Goal: Task Accomplishment & Management: Use online tool/utility

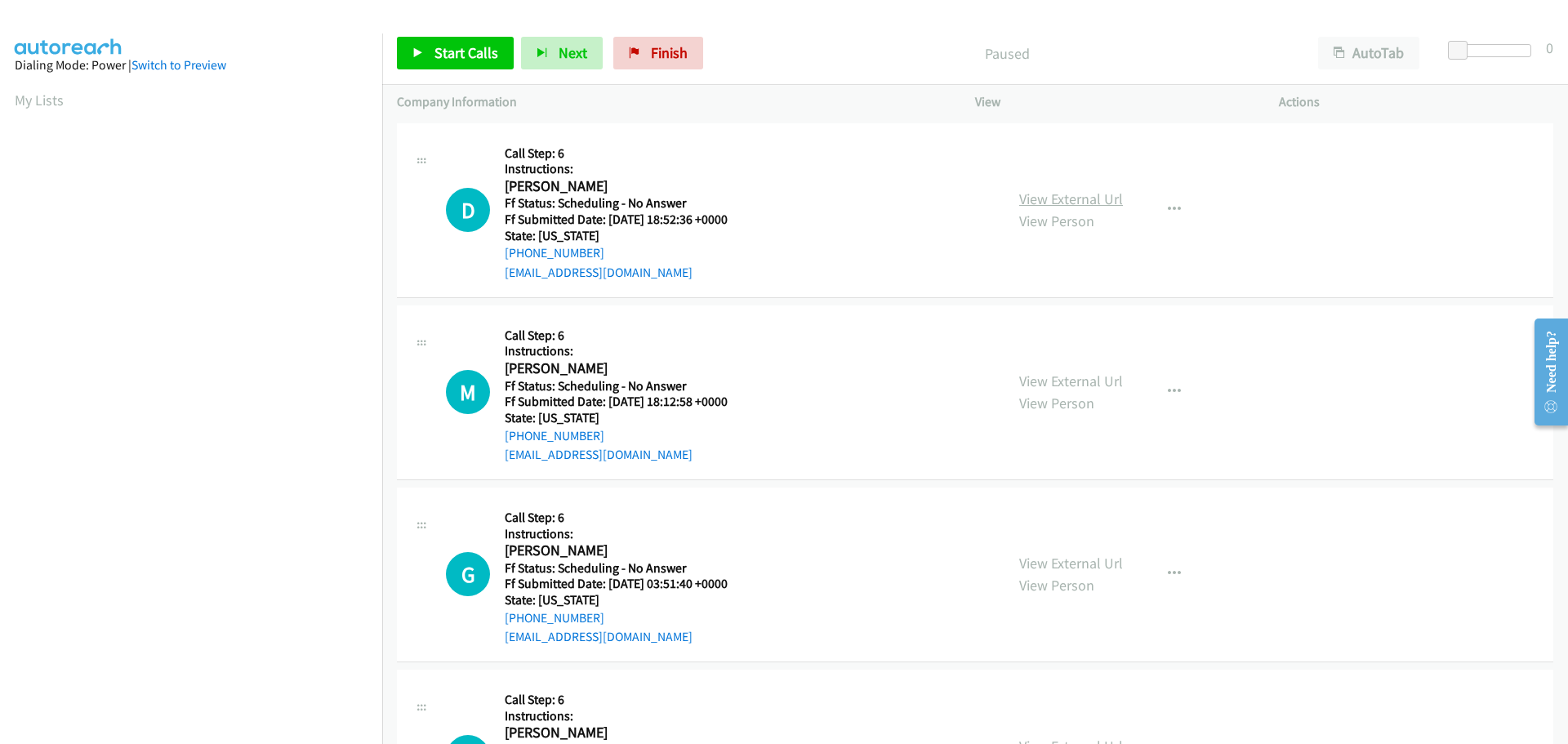
click at [1025, 199] on link "View External Url" at bounding box center [1071, 198] width 103 height 19
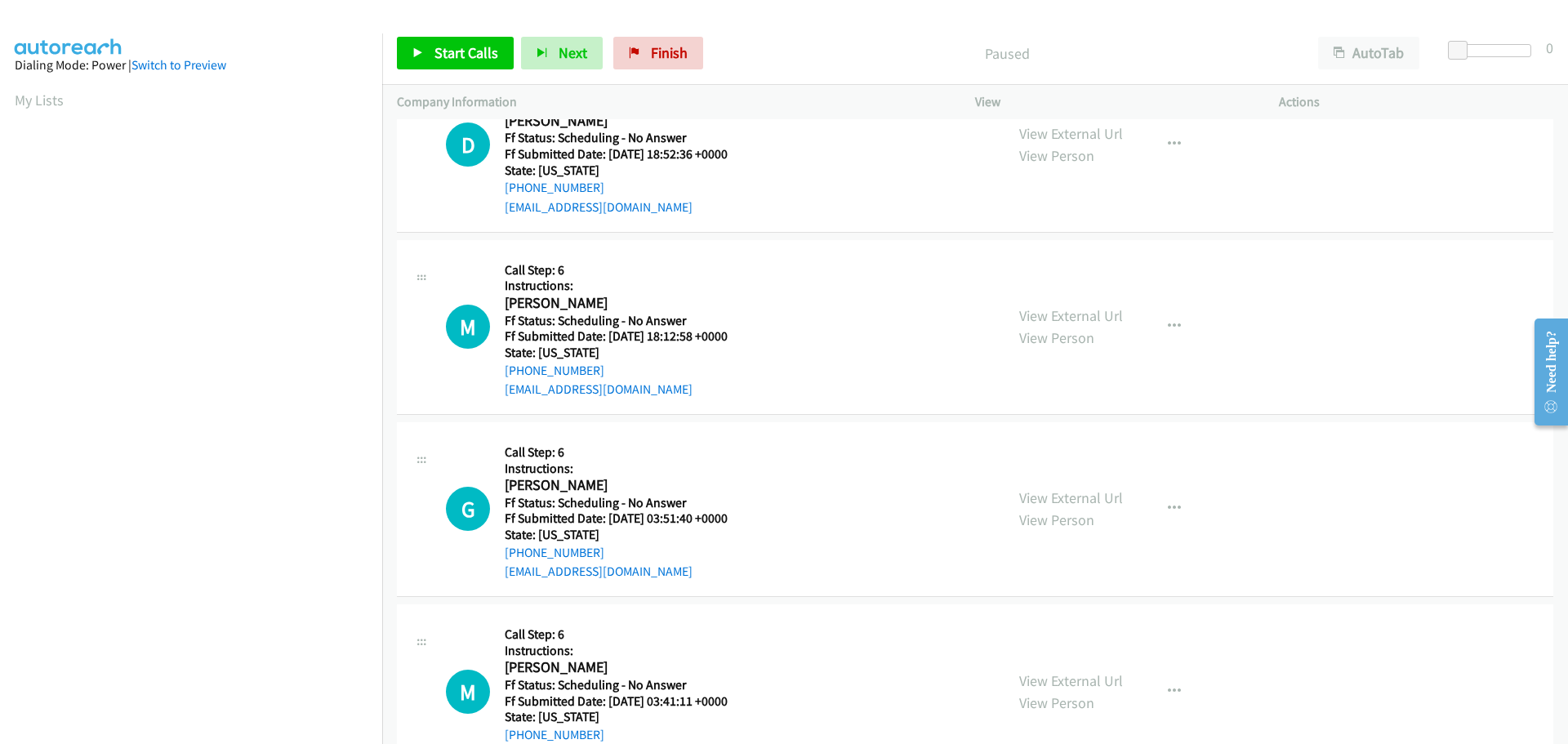
scroll to position [163, 0]
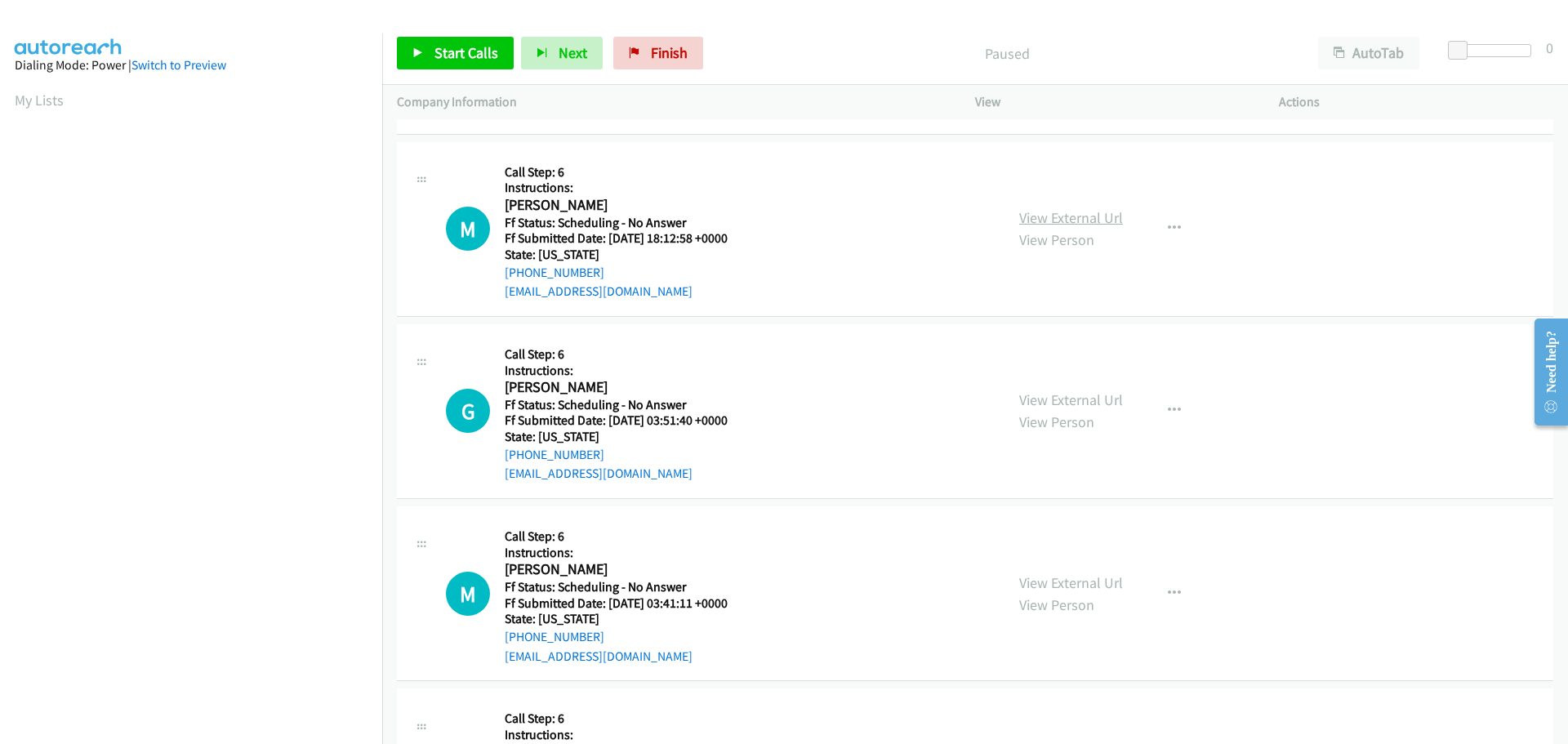
click at [1019, 215] on link "View External Url" at bounding box center [1071, 217] width 103 height 19
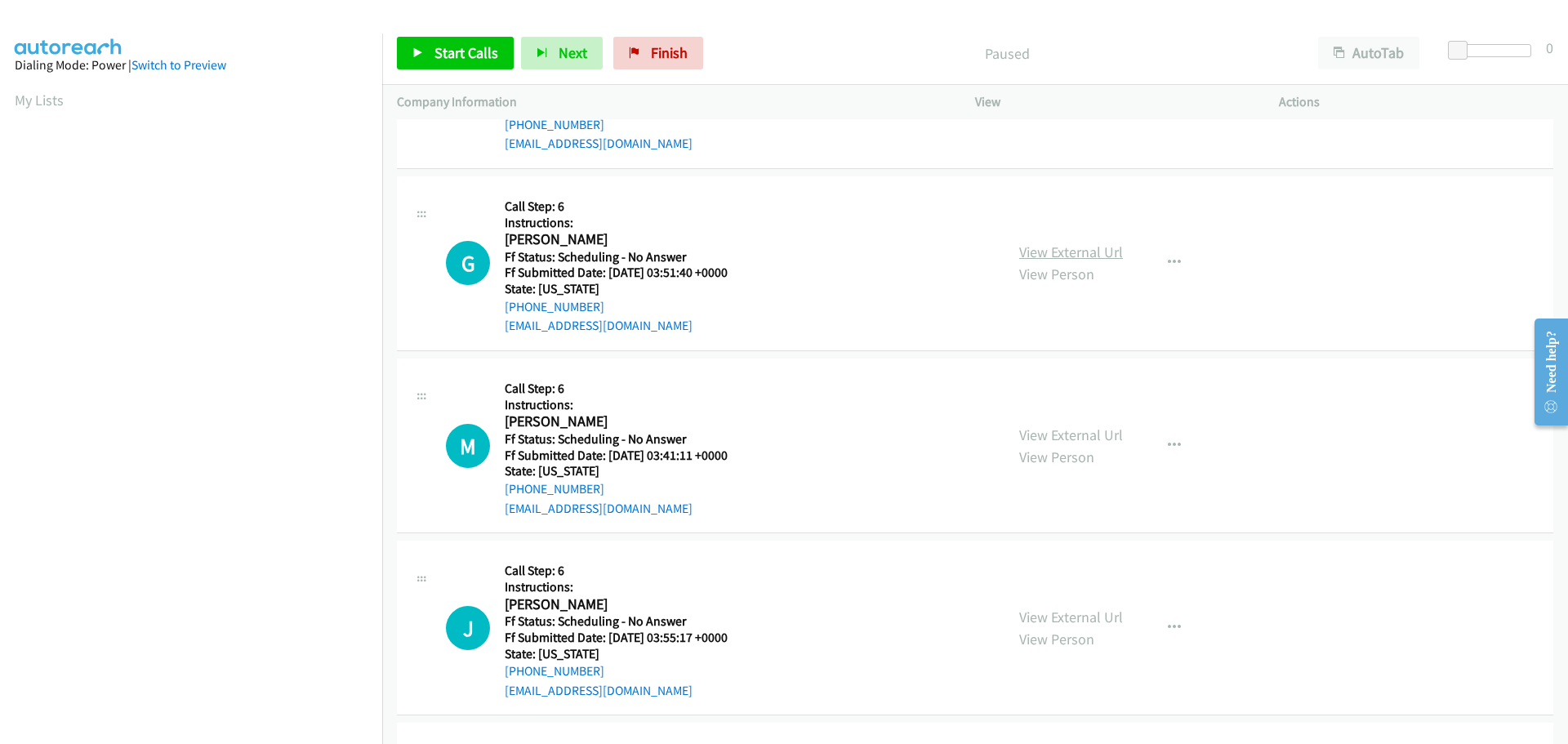
scroll to position [327, 0]
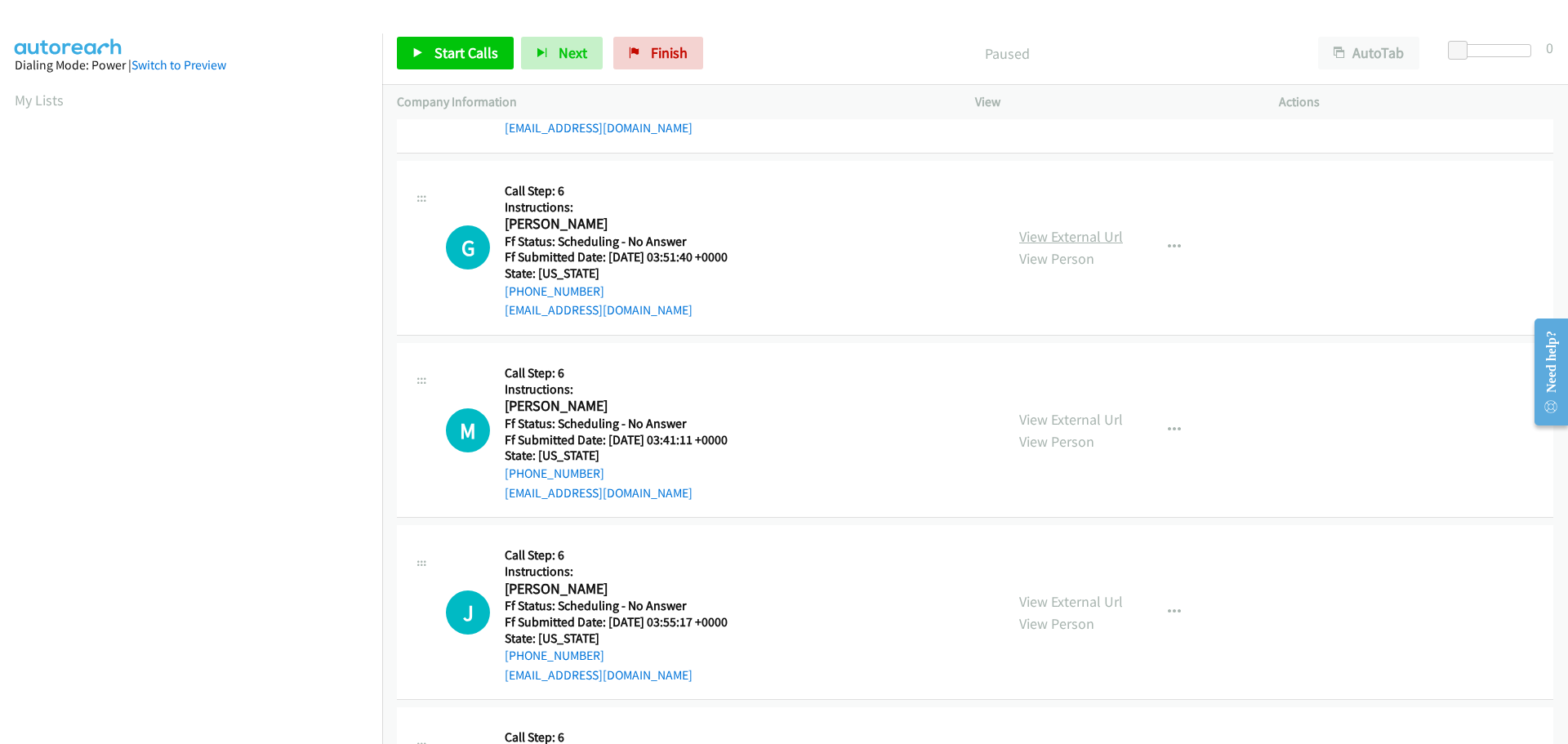
click at [1068, 232] on link "View External Url" at bounding box center [1071, 235] width 103 height 19
click at [1075, 412] on link "View External Url" at bounding box center [1071, 419] width 103 height 19
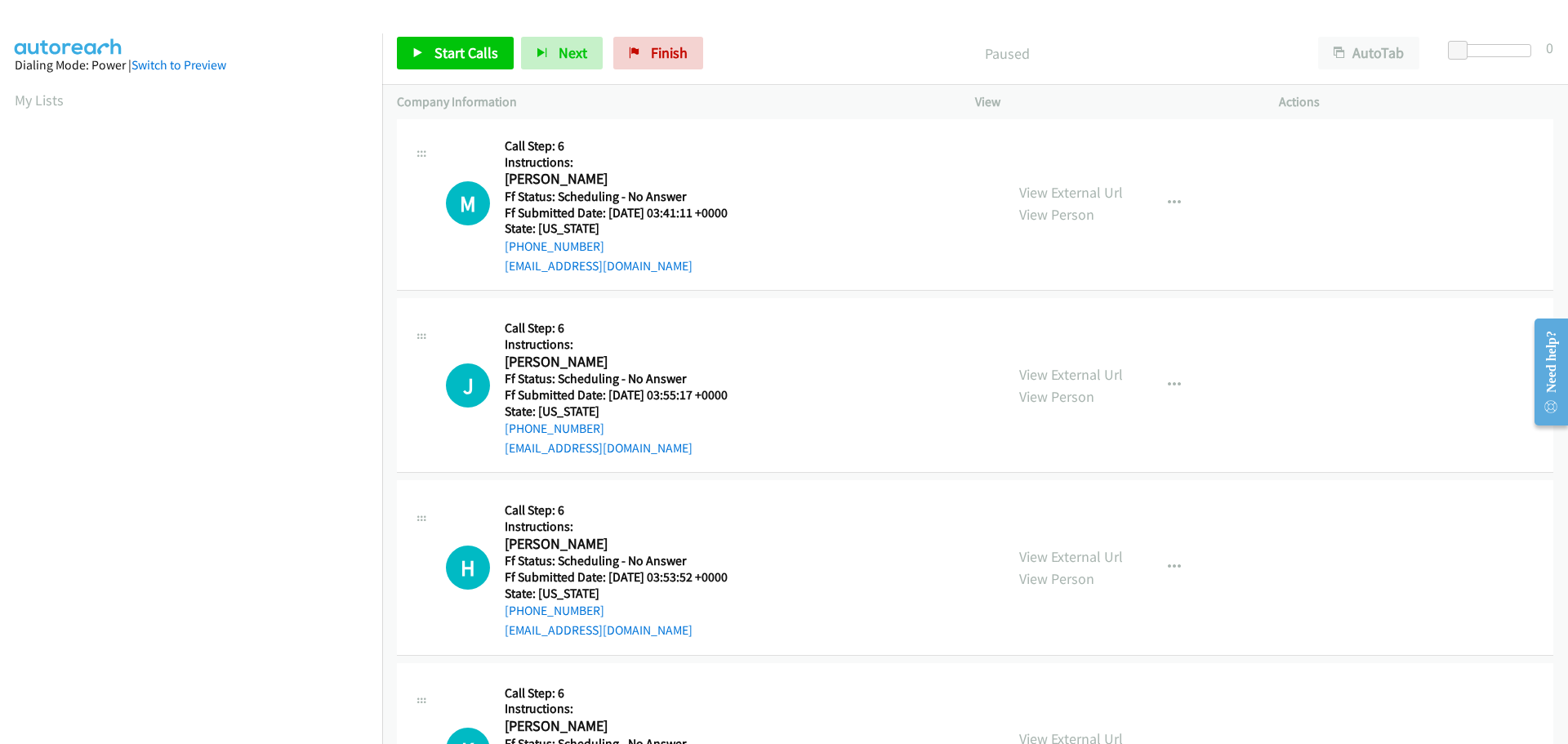
scroll to position [571, 0]
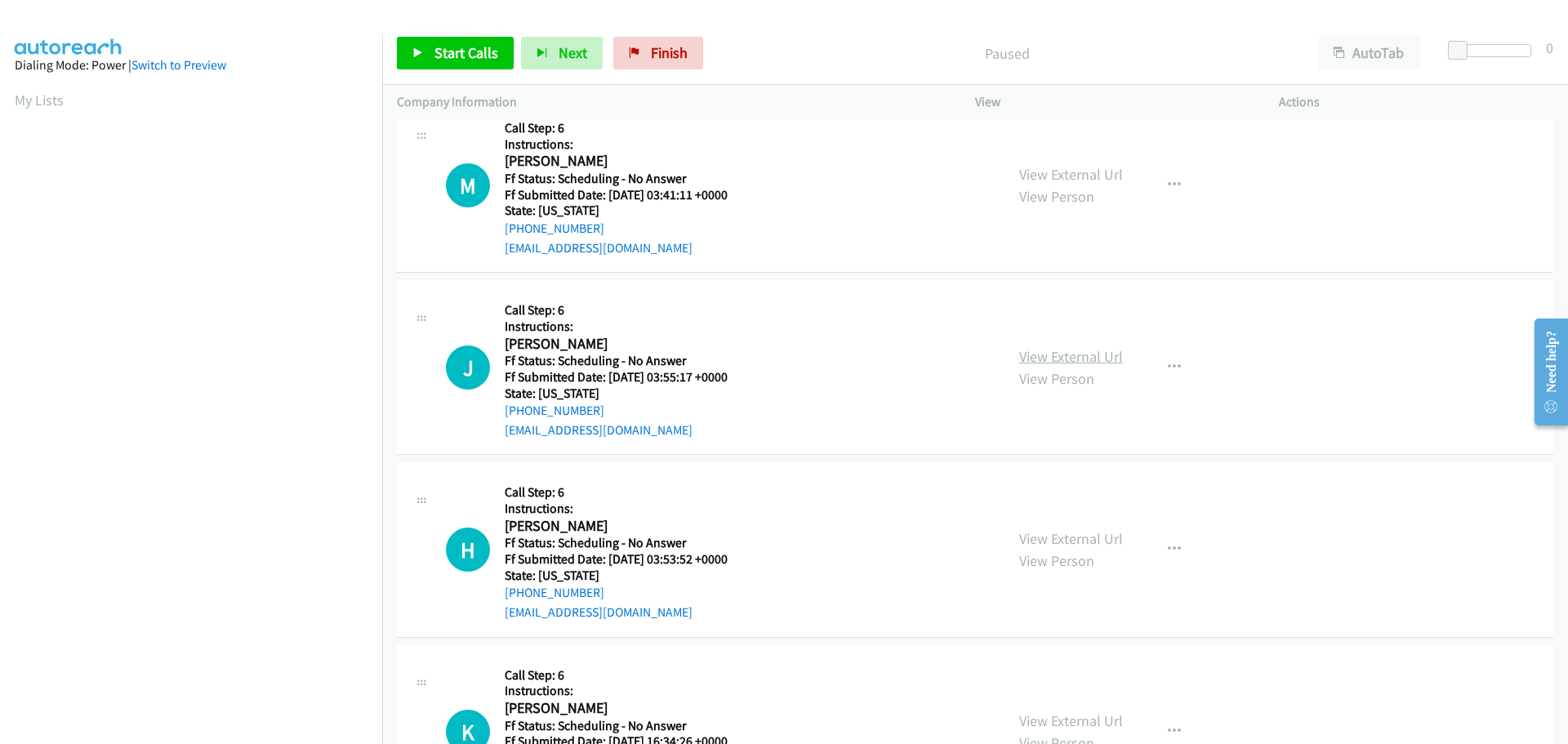
click at [1038, 359] on link "View External Url" at bounding box center [1071, 355] width 103 height 19
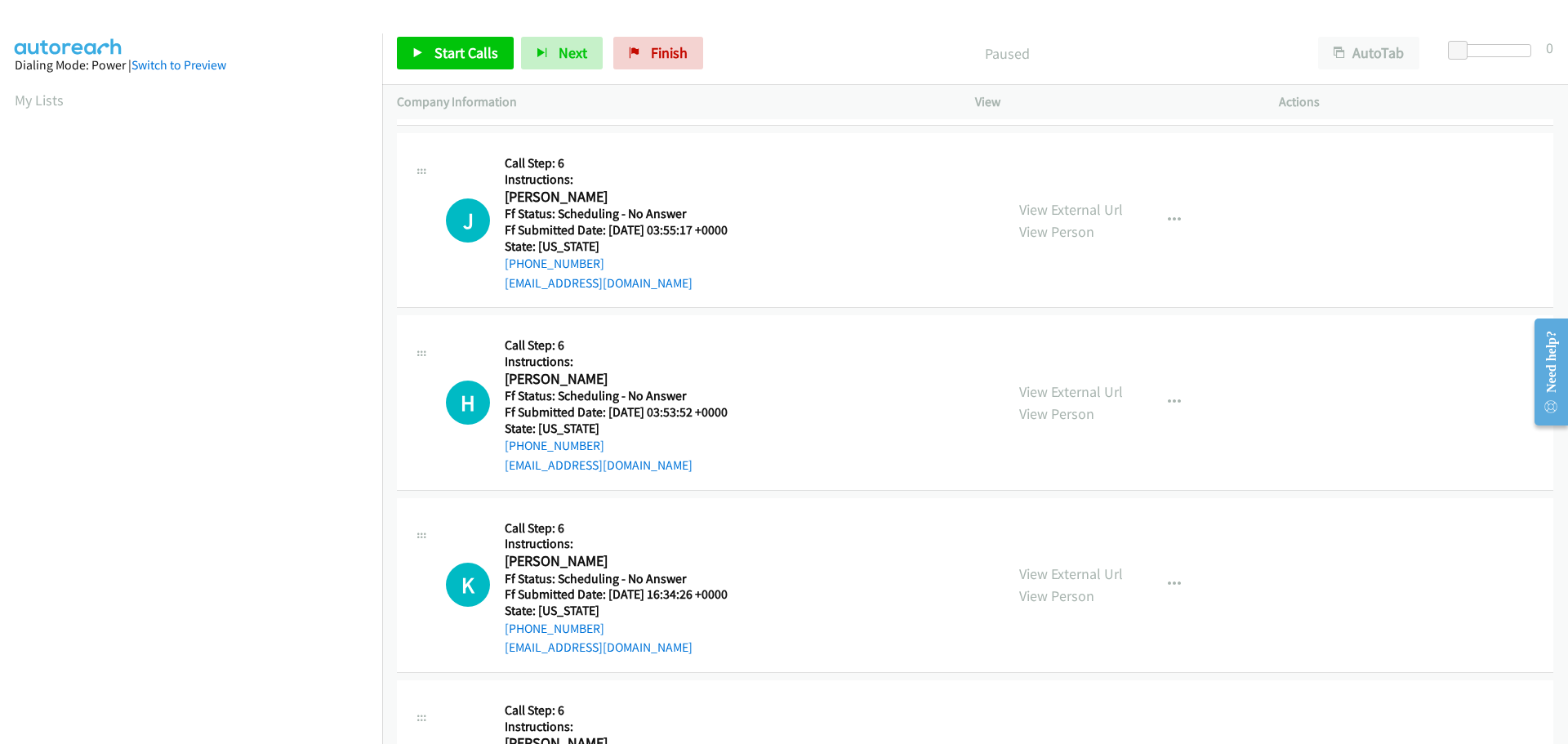
scroll to position [735, 0]
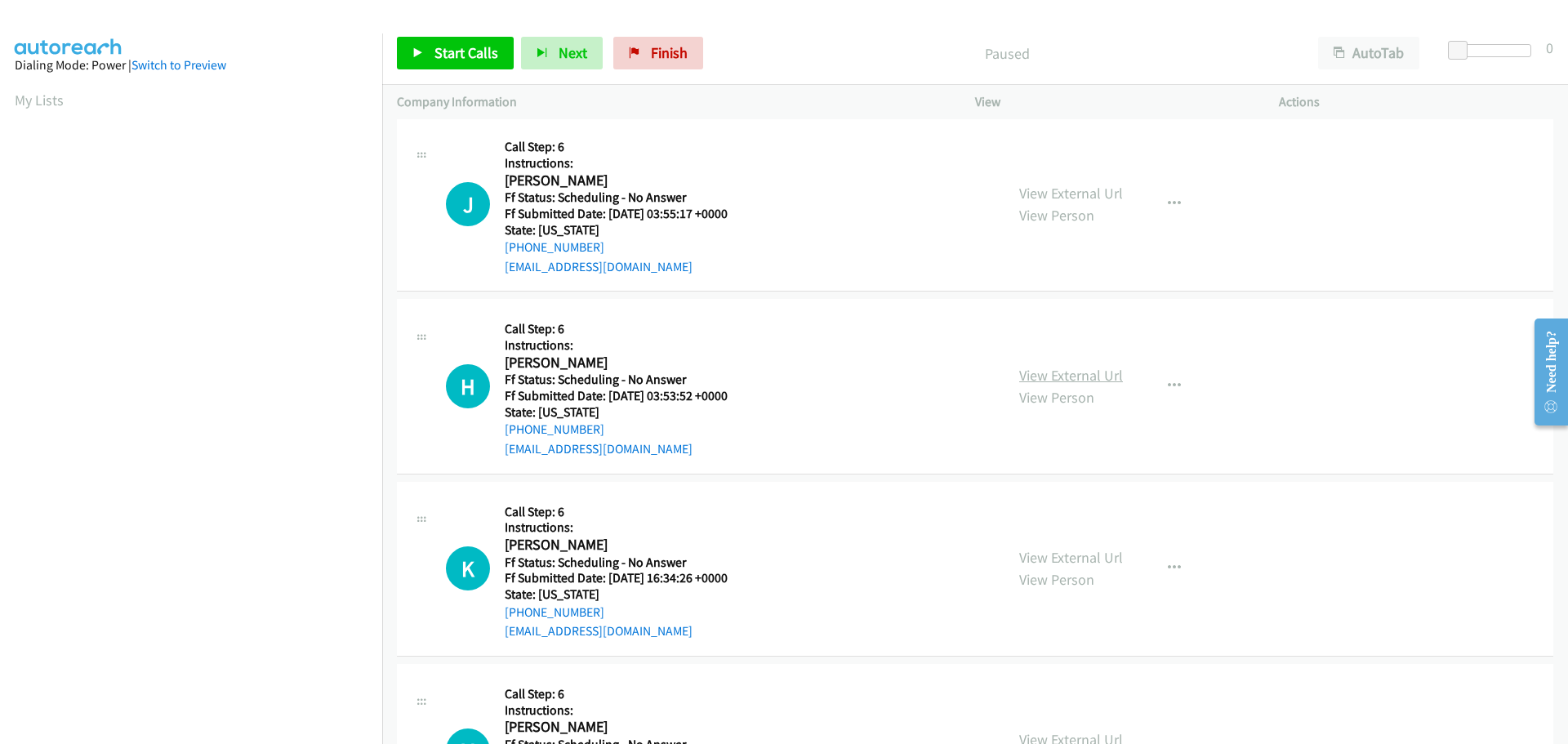
click at [1040, 368] on link "View External Url" at bounding box center [1071, 375] width 103 height 19
click at [424, 47] on link "Start Calls" at bounding box center [455, 53] width 117 height 32
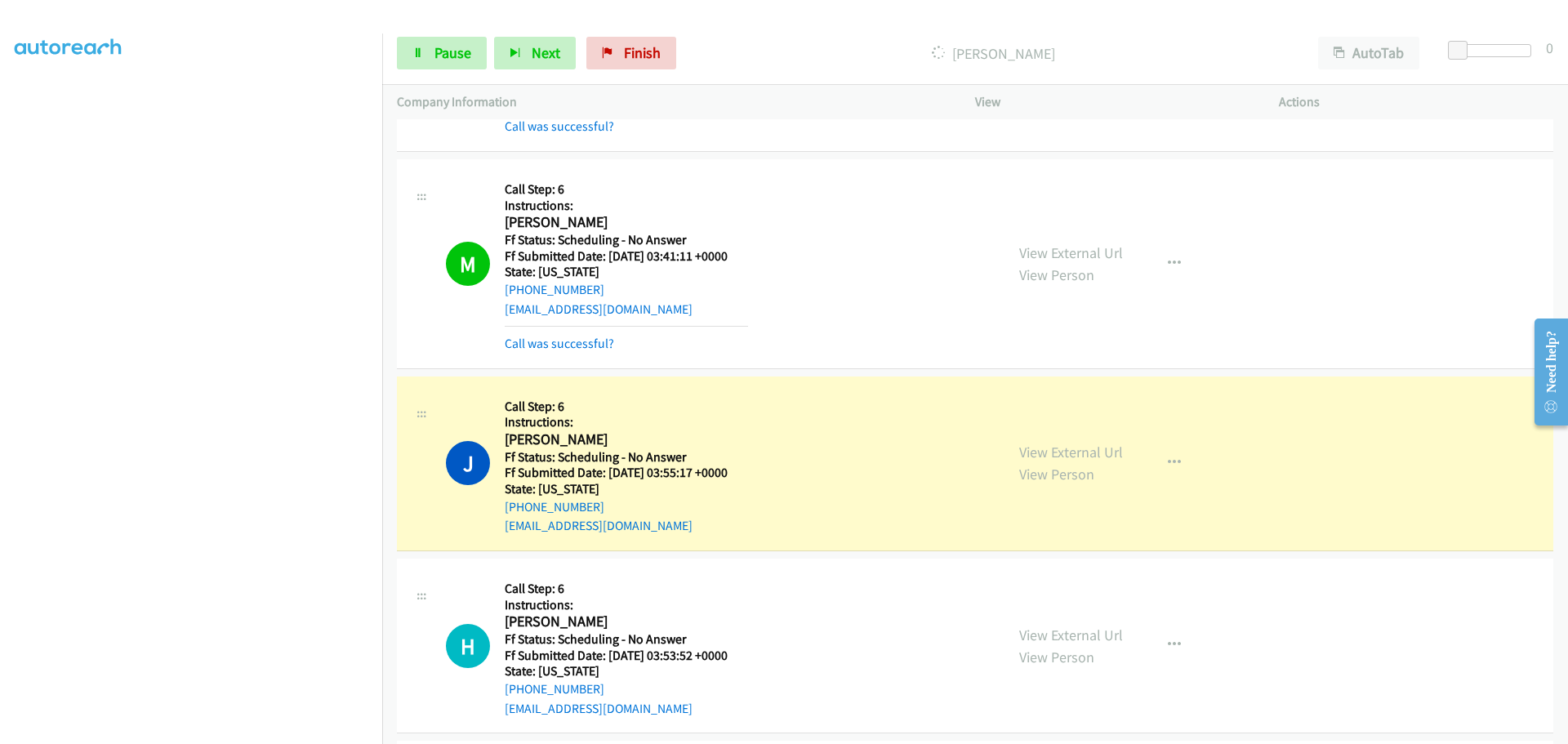
scroll to position [571, 0]
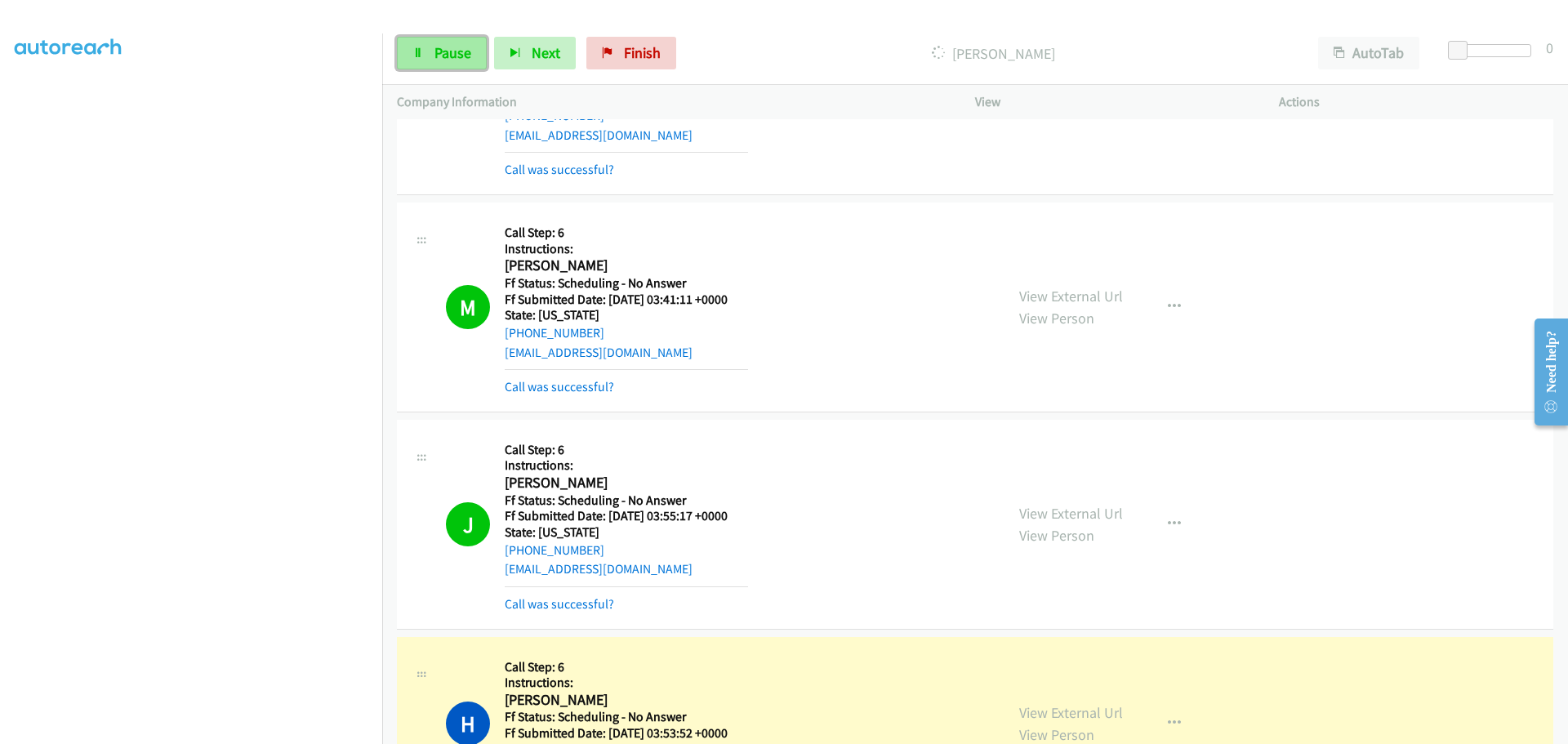
click at [416, 53] on icon at bounding box center [418, 54] width 12 height 12
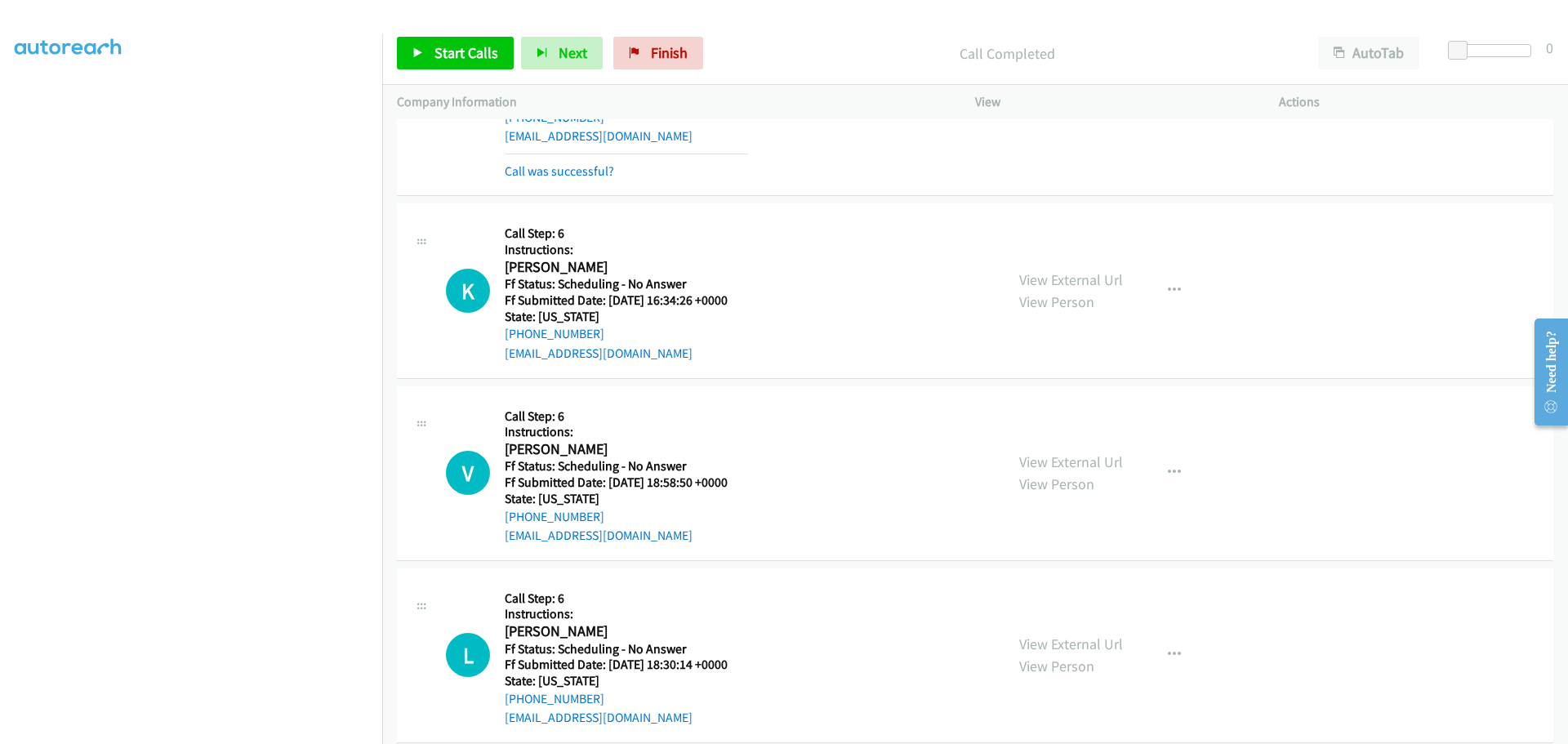
scroll to position [1224, 0]
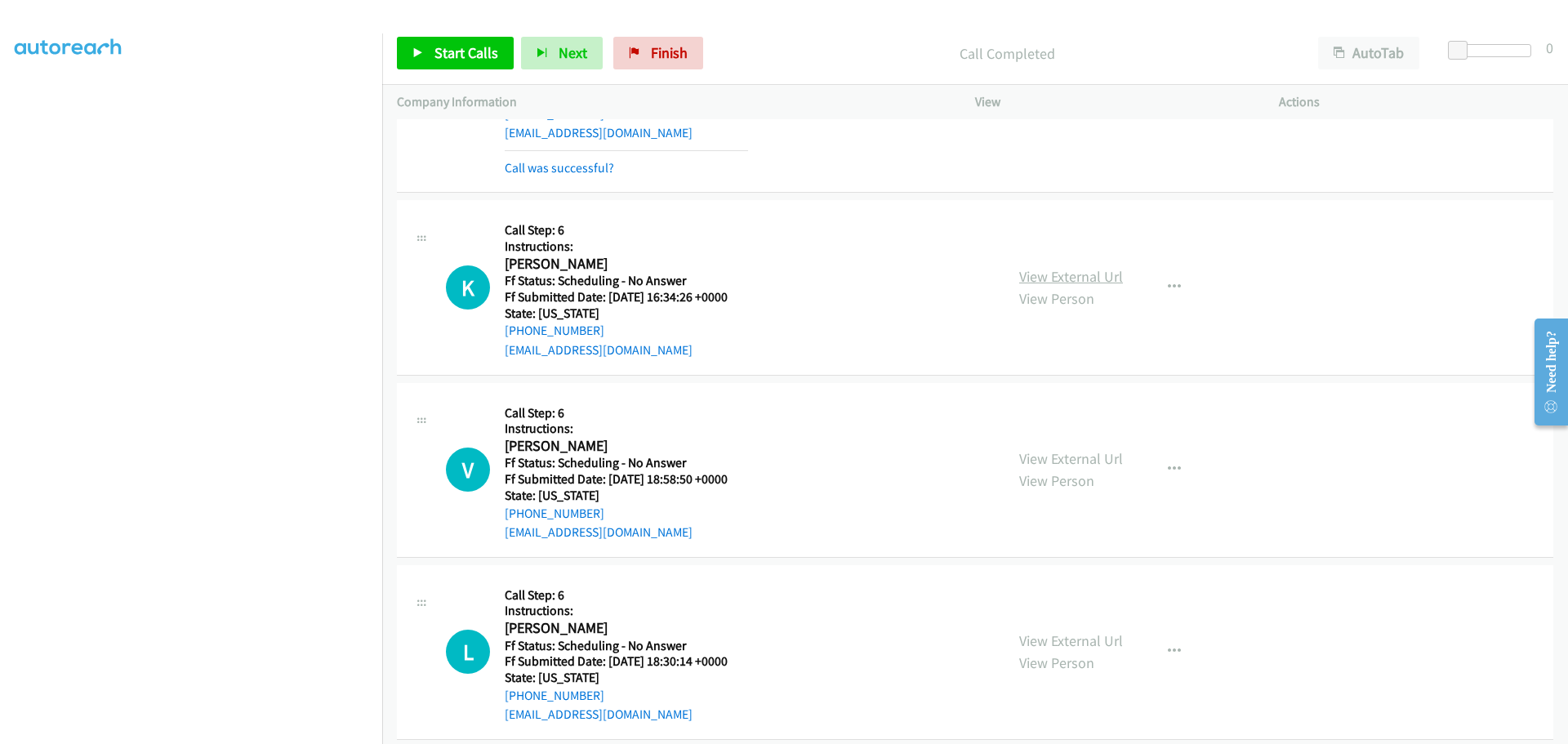
click at [1019, 283] on link "View External Url" at bounding box center [1071, 275] width 103 height 19
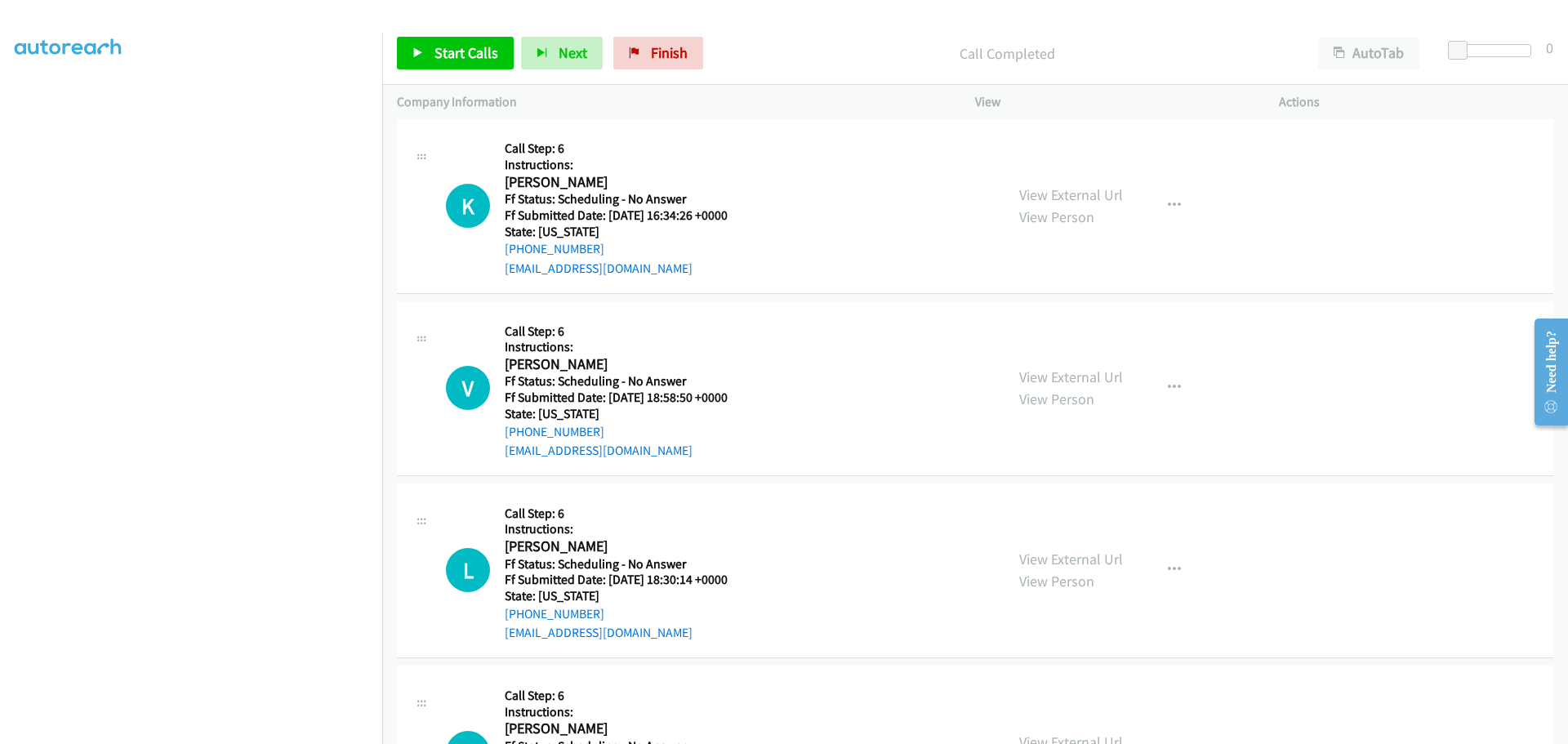
scroll to position [1388, 0]
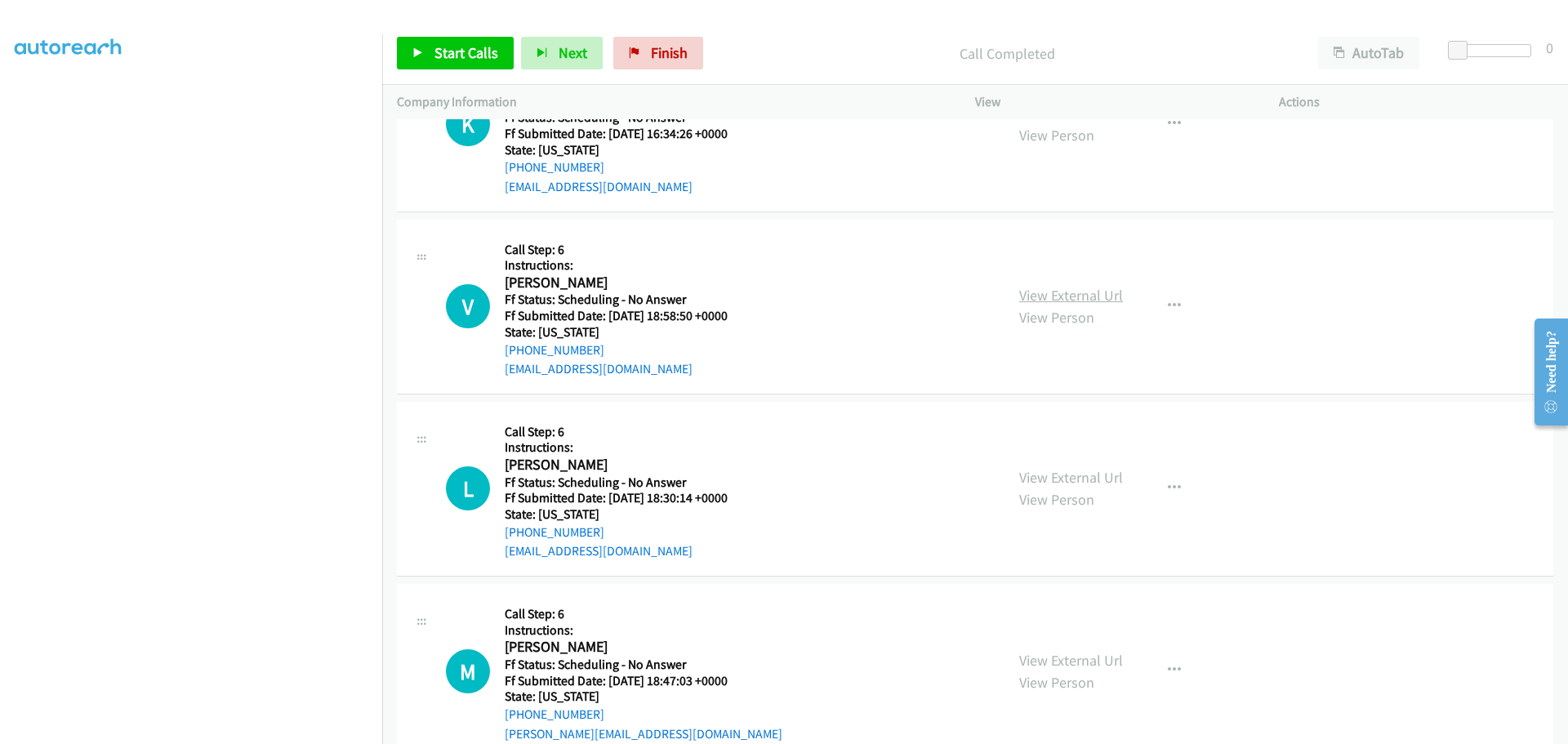
click at [1068, 297] on link "View External Url" at bounding box center [1071, 295] width 103 height 19
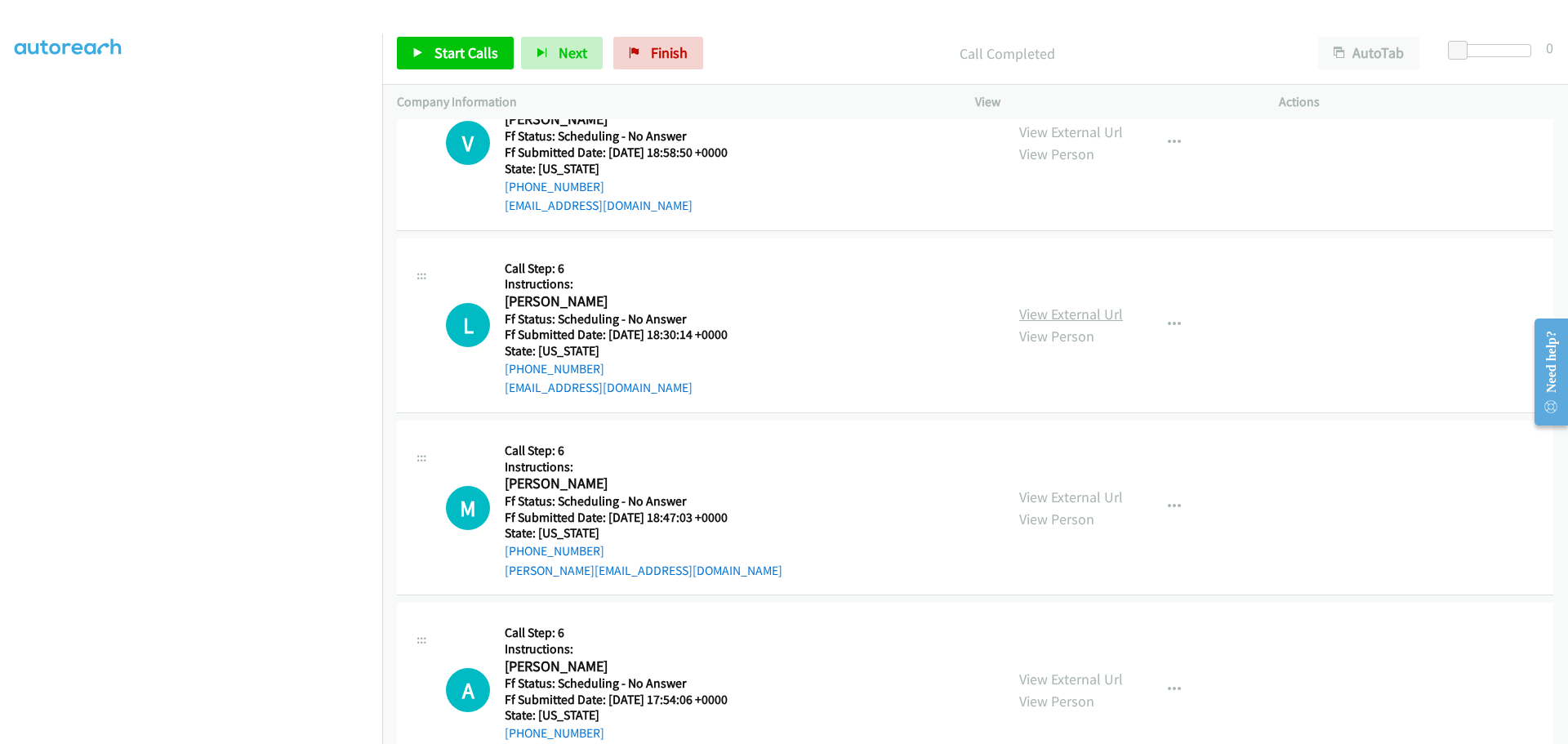
click at [1074, 307] on link "View External Url" at bounding box center [1071, 313] width 103 height 19
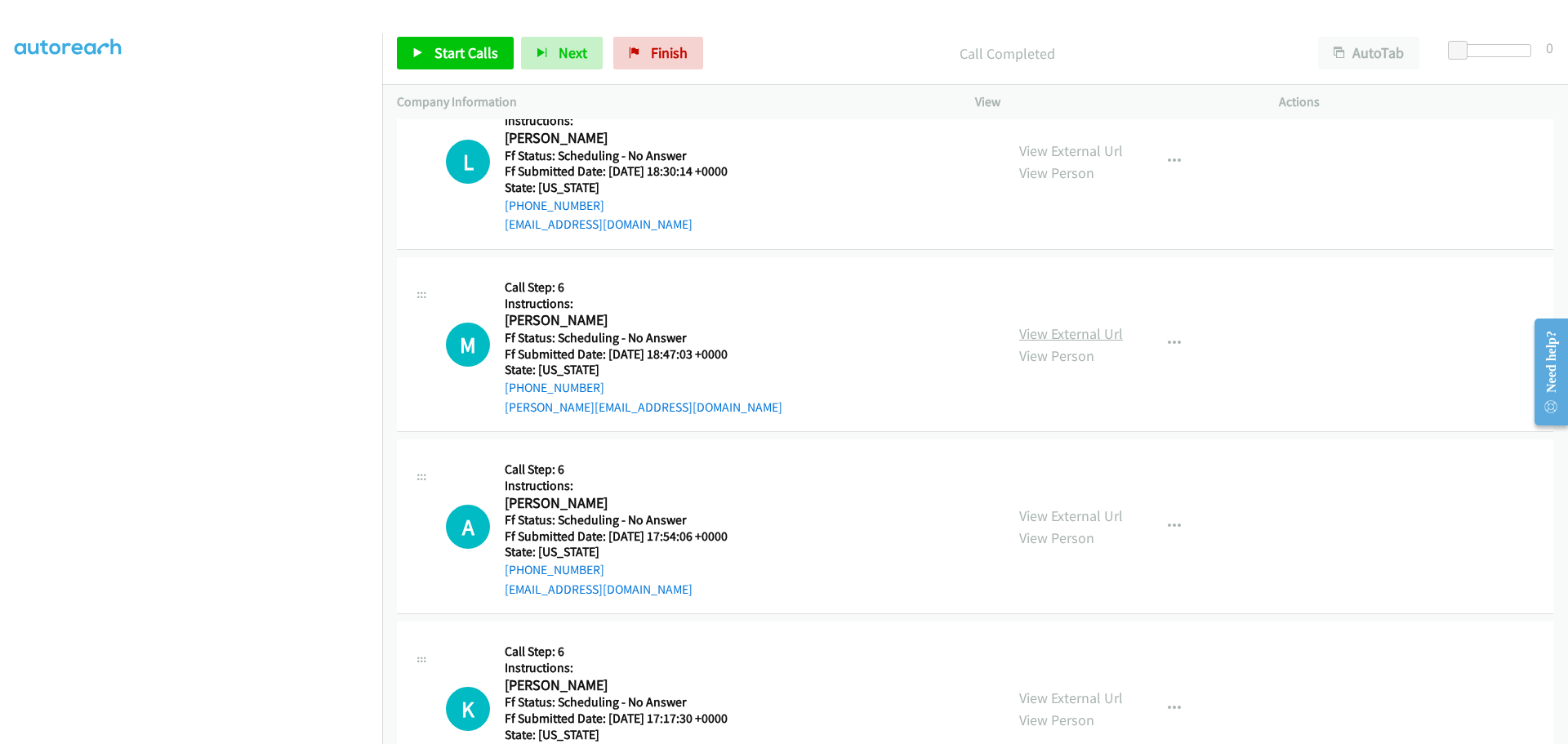
click at [1075, 330] on link "View External Url" at bounding box center [1071, 333] width 103 height 19
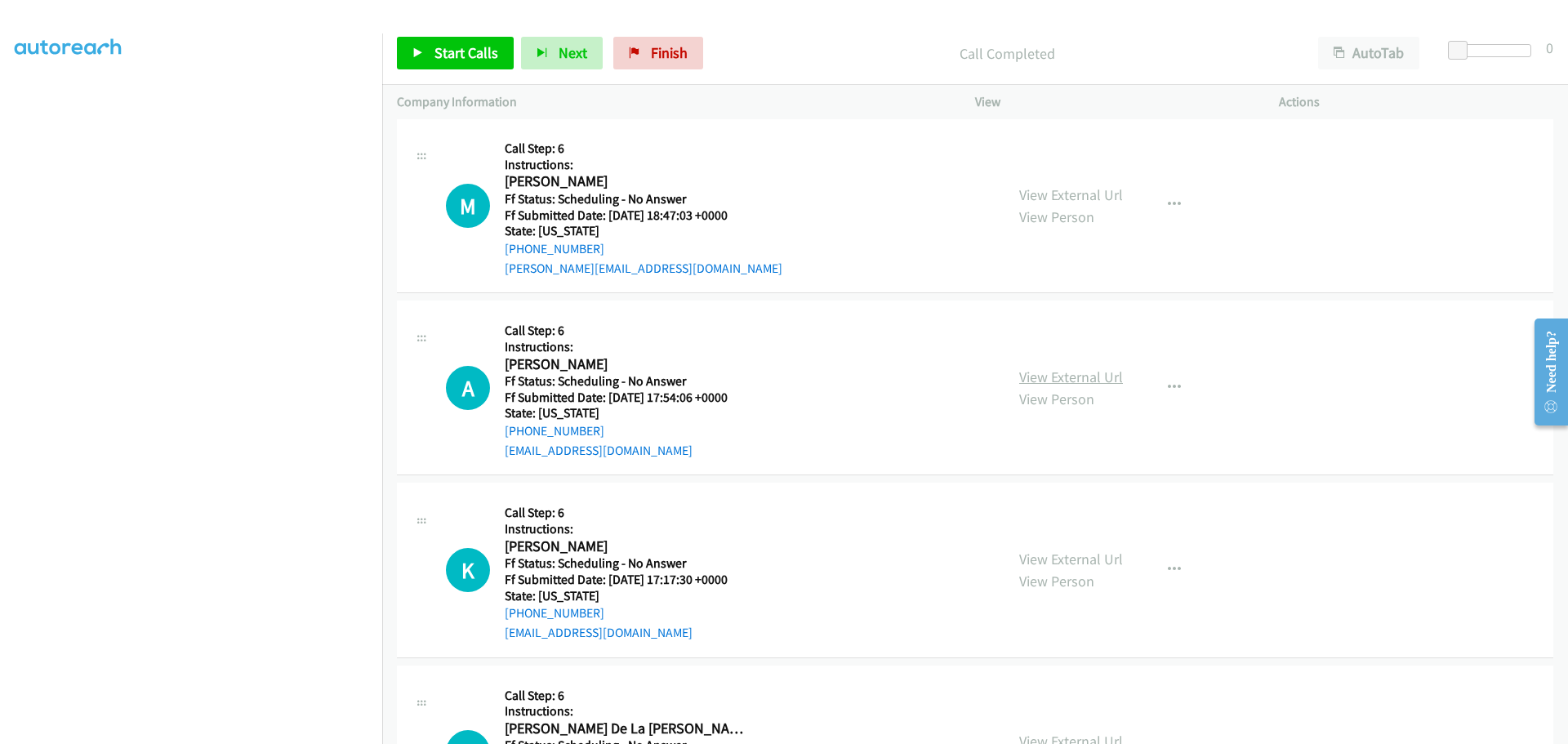
scroll to position [1878, 0]
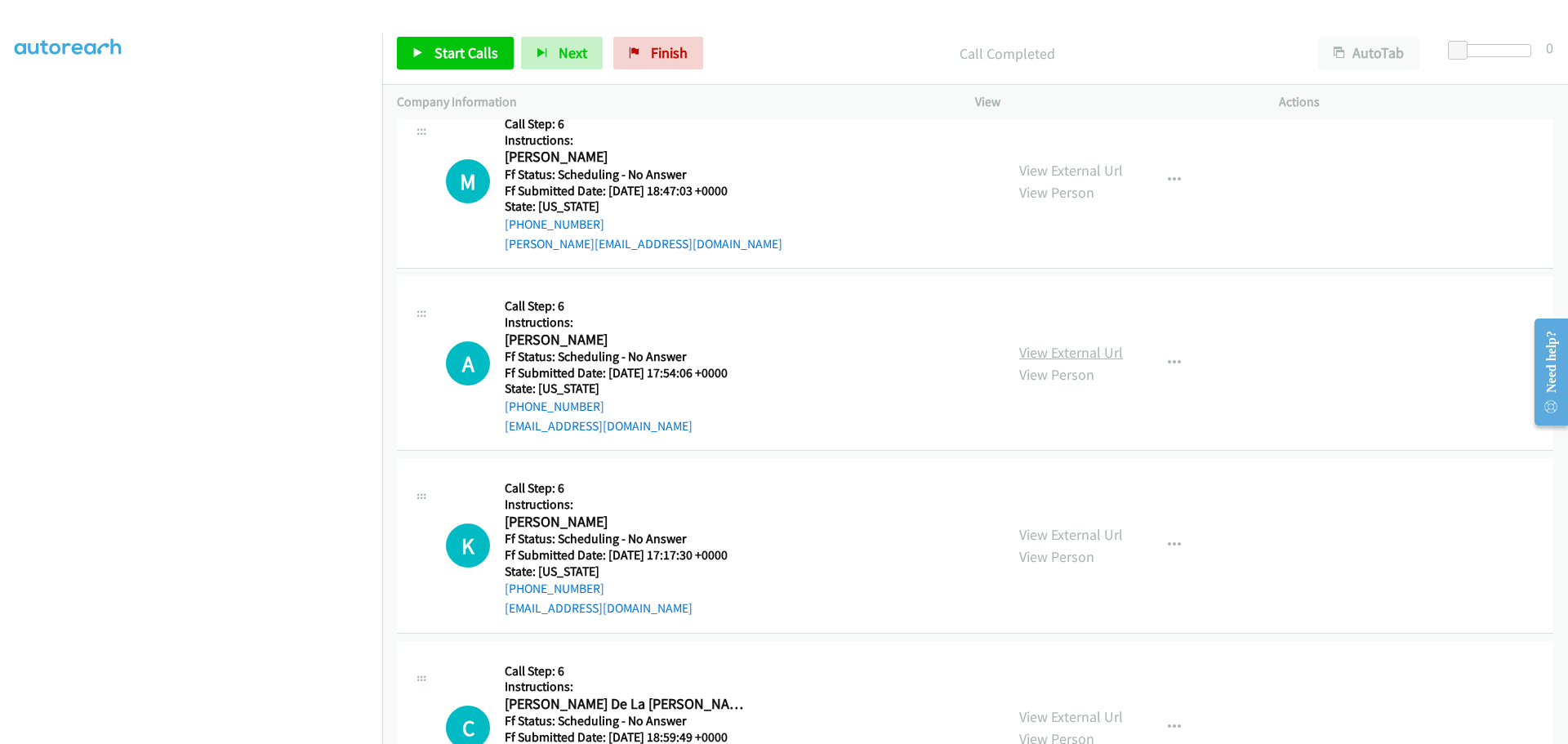
click at [1051, 347] on link "View External Url" at bounding box center [1071, 351] width 103 height 19
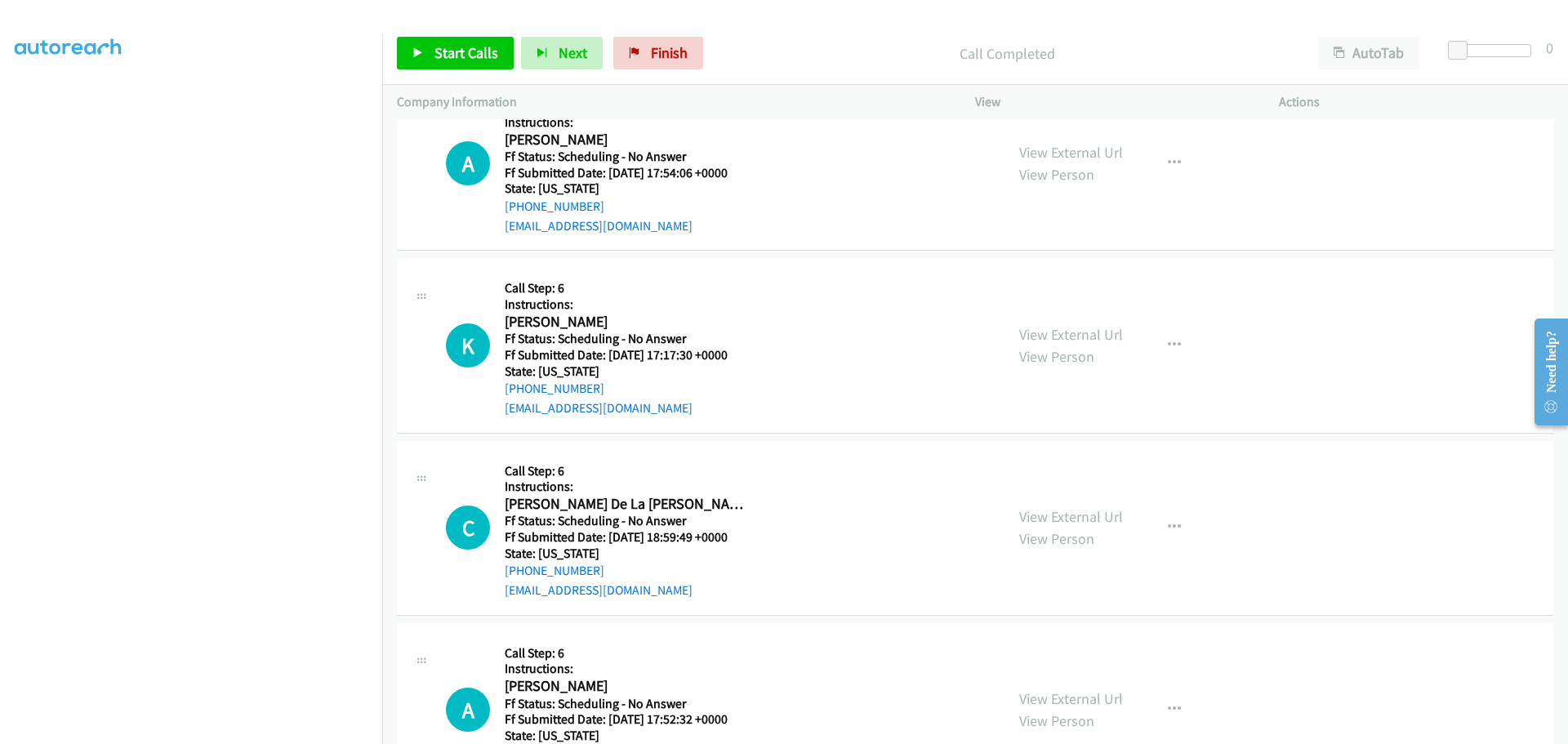
scroll to position [2123, 0]
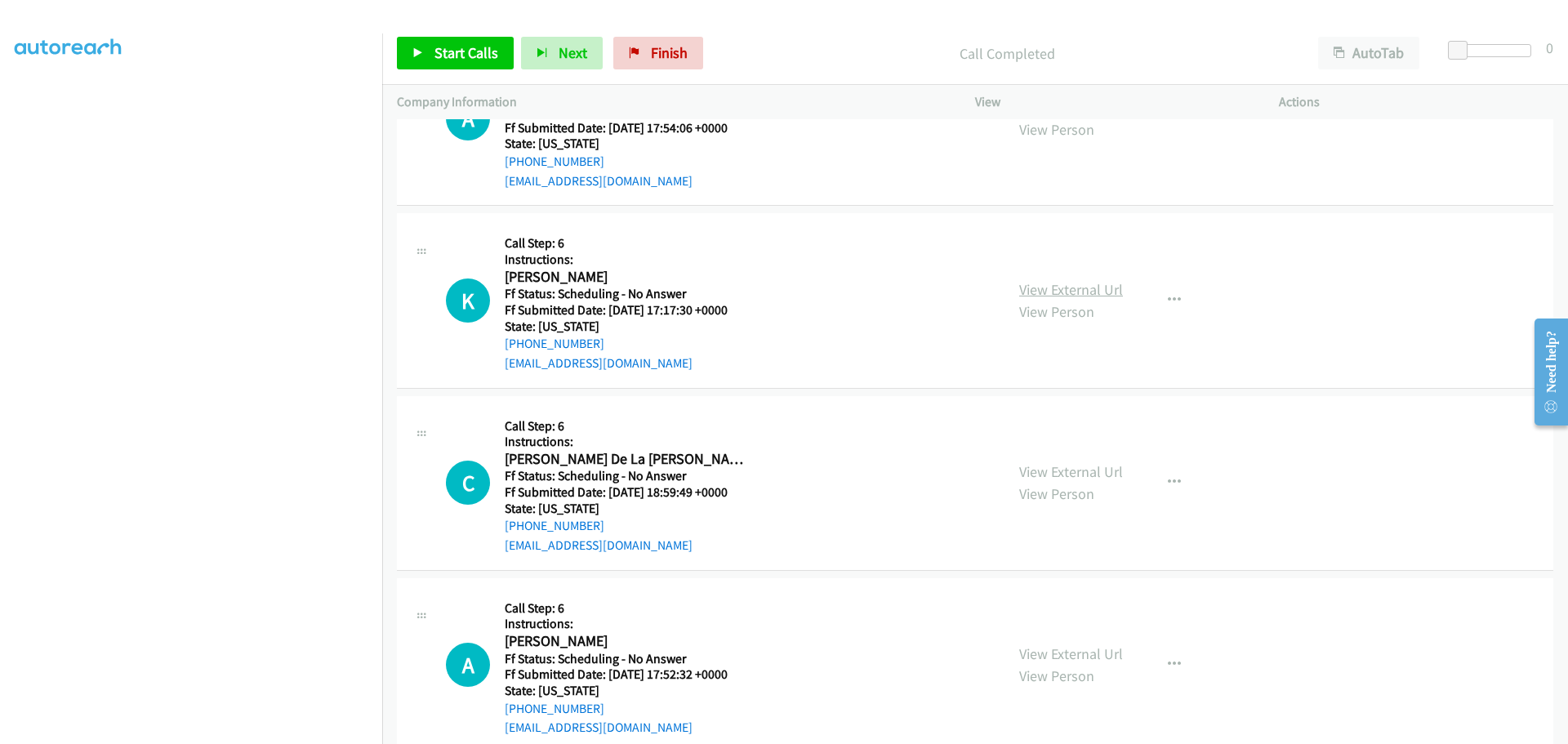
click at [1042, 289] on link "View External Url" at bounding box center [1071, 289] width 103 height 19
click at [430, 51] on link "Start Calls" at bounding box center [455, 53] width 117 height 32
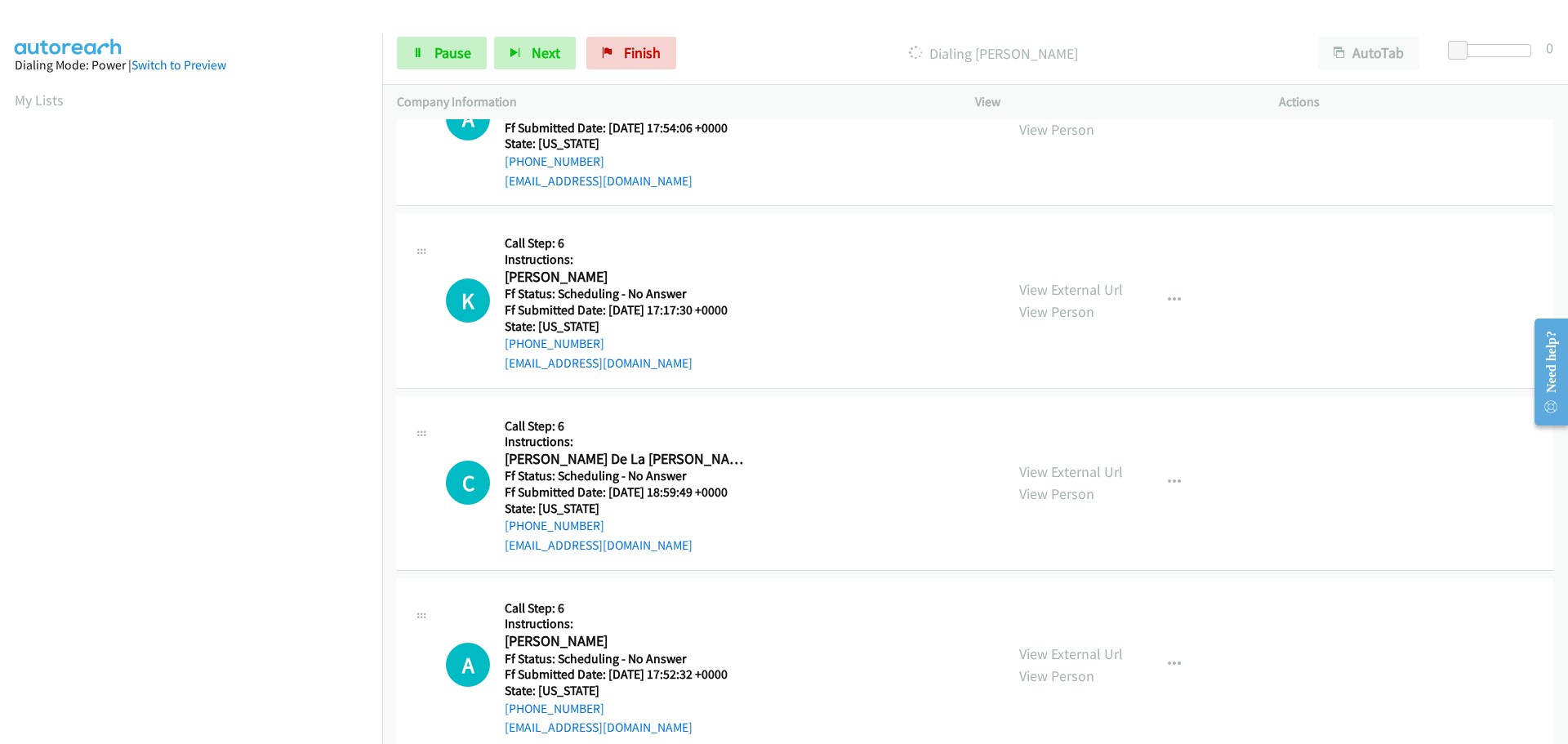
scroll to position [172, 0]
click at [134, 730] on section at bounding box center [190, 356] width 352 height 781
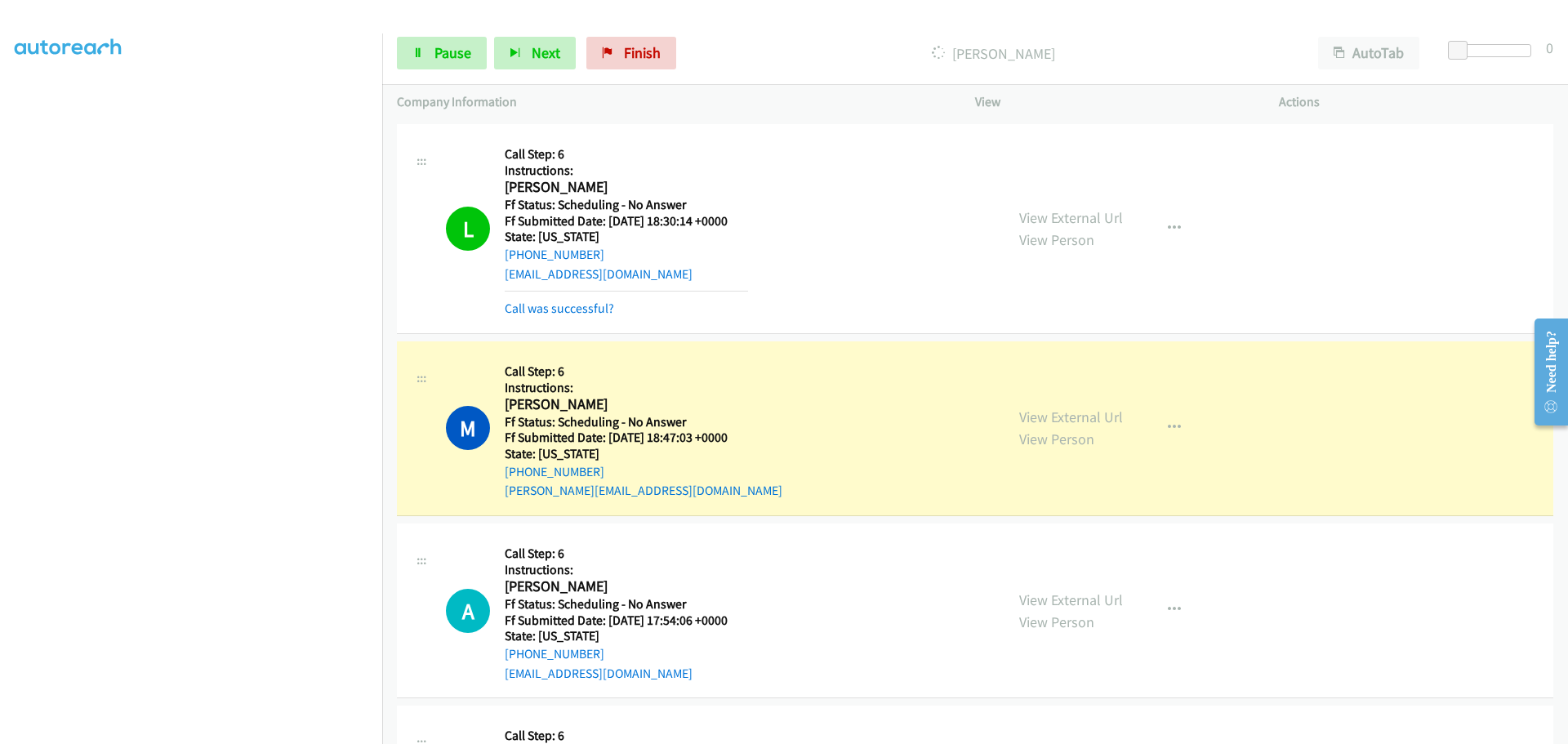
scroll to position [1749, 0]
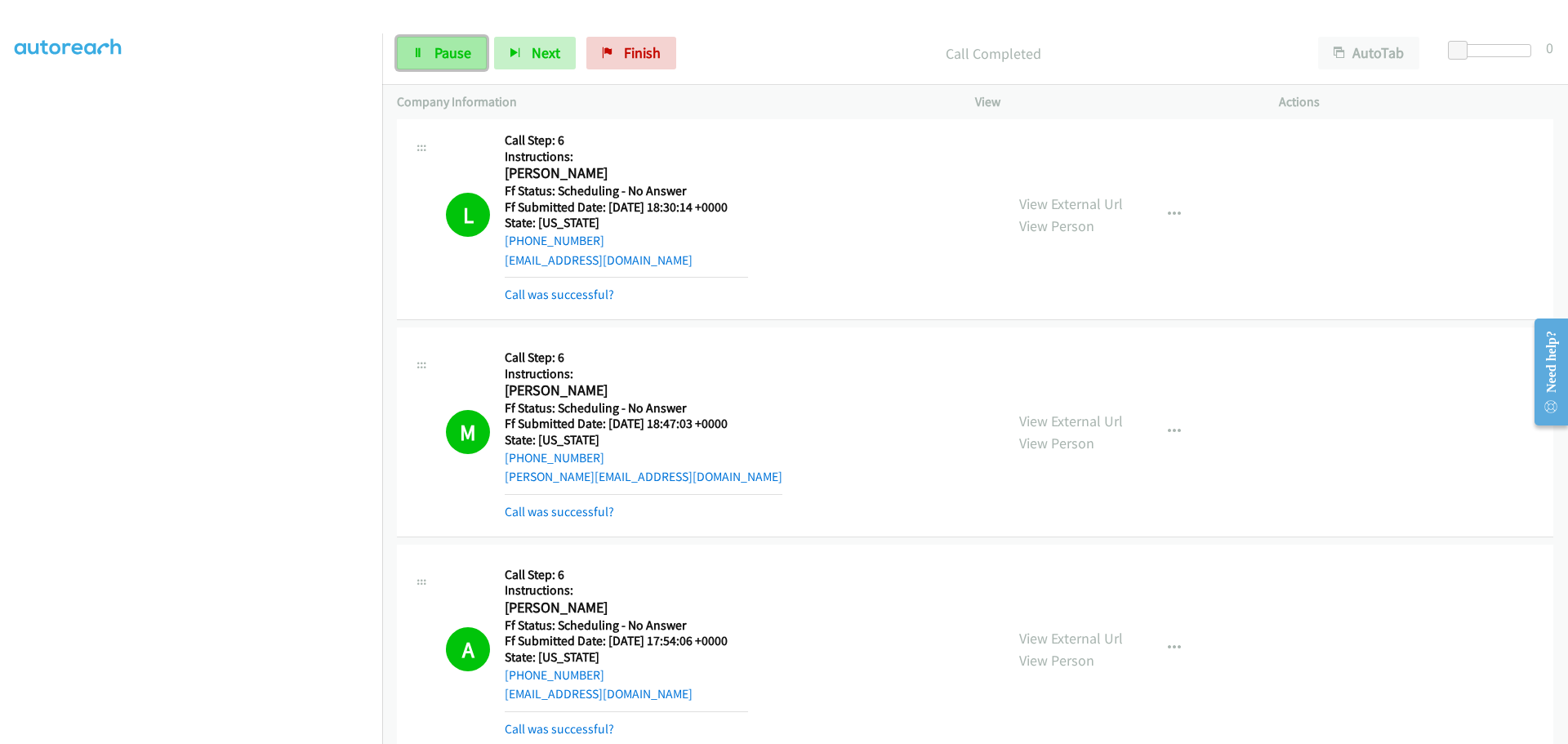
click at [448, 64] on link "Pause" at bounding box center [441, 53] width 90 height 32
click at [478, 54] on span "Start Calls" at bounding box center [466, 52] width 63 height 19
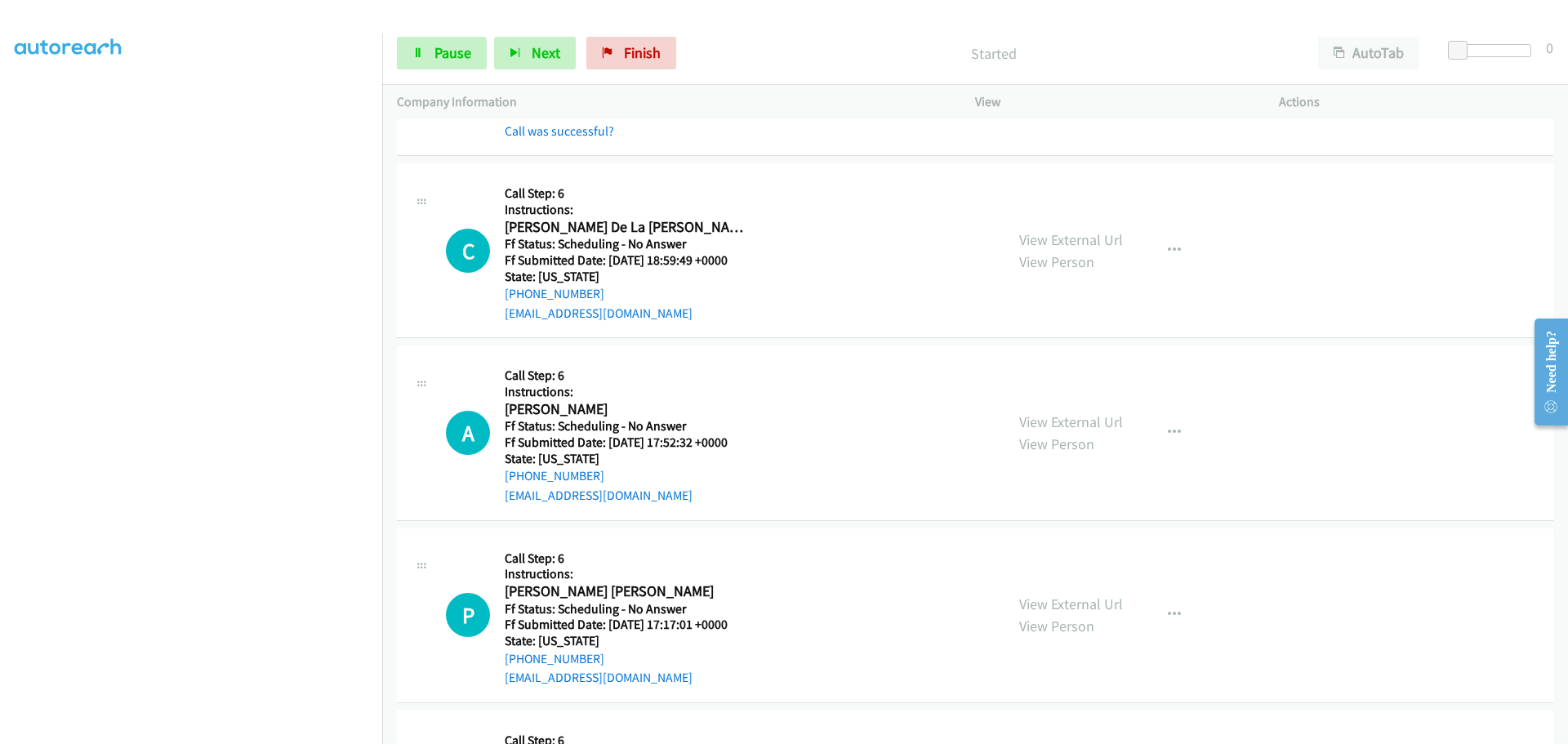
scroll to position [2566, 0]
click at [1046, 238] on link "View External Url" at bounding box center [1071, 237] width 103 height 19
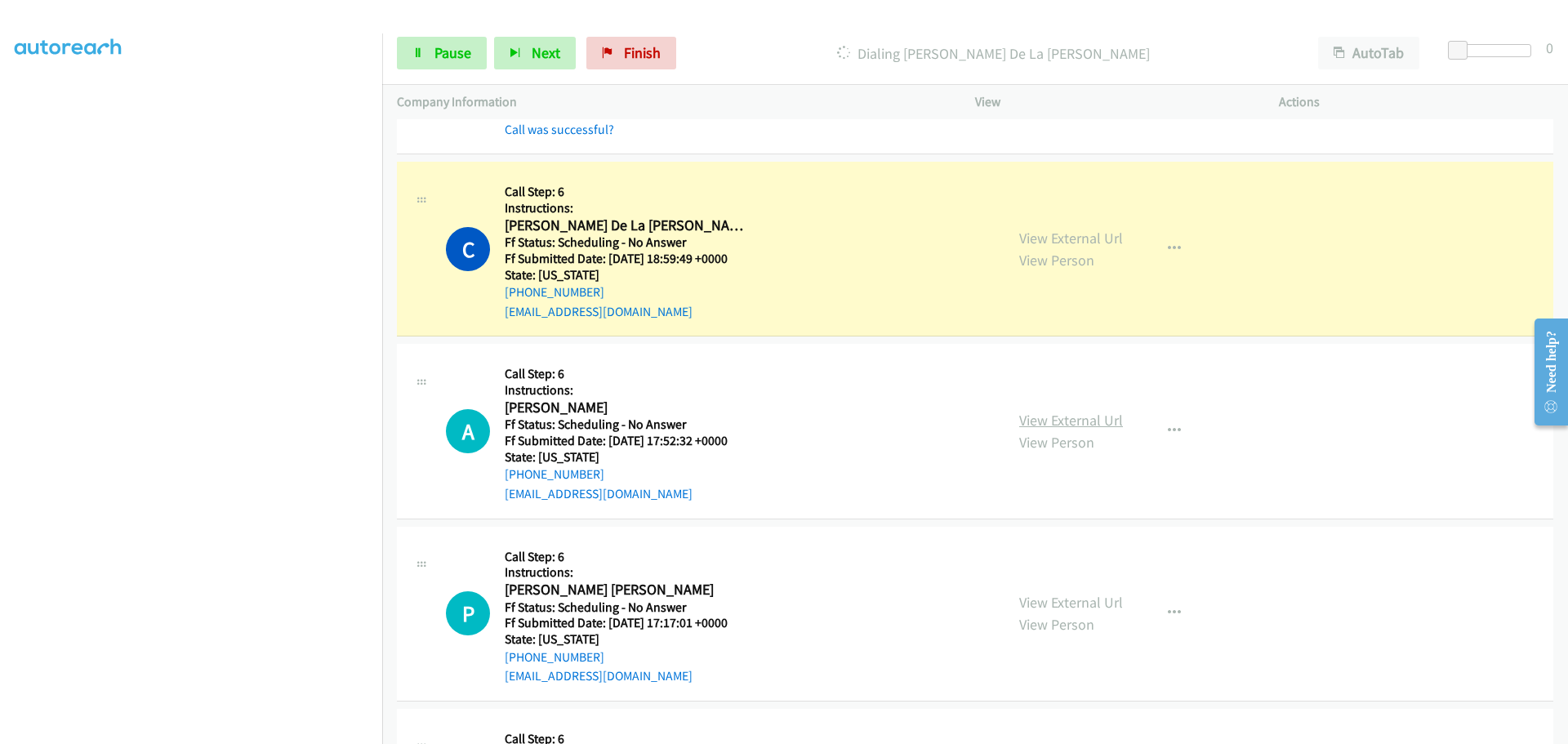
click at [1036, 422] on link "View External Url" at bounding box center [1071, 420] width 103 height 19
click at [1052, 603] on link "View External Url" at bounding box center [1071, 601] width 103 height 19
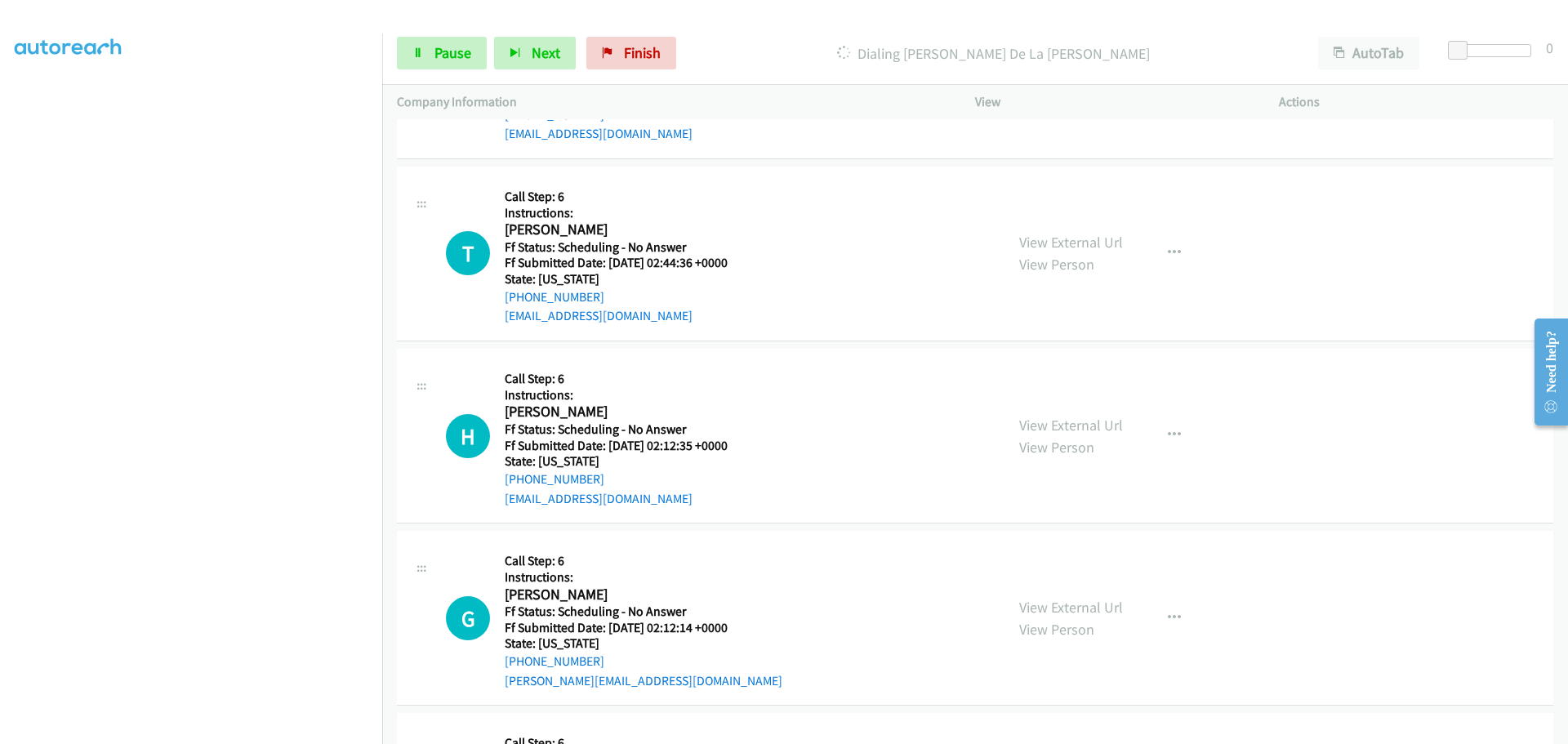
scroll to position [3137, 0]
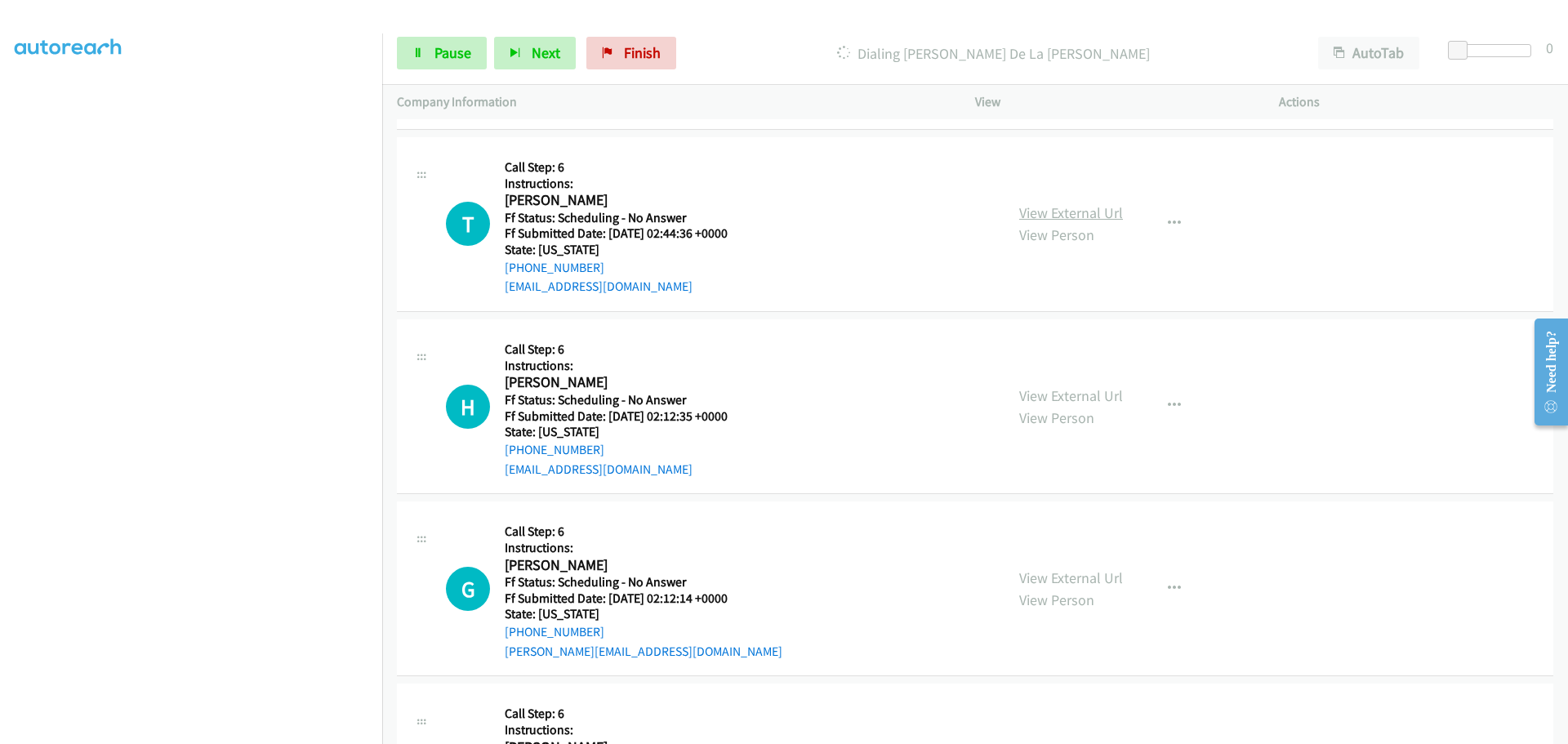
click at [1065, 207] on link "View External Url" at bounding box center [1071, 212] width 103 height 19
click at [1024, 393] on link "View External Url" at bounding box center [1071, 395] width 103 height 19
click at [1032, 569] on link "View External Url" at bounding box center [1071, 577] width 103 height 19
click at [139, 730] on iframe at bounding box center [198, 353] width 367 height 775
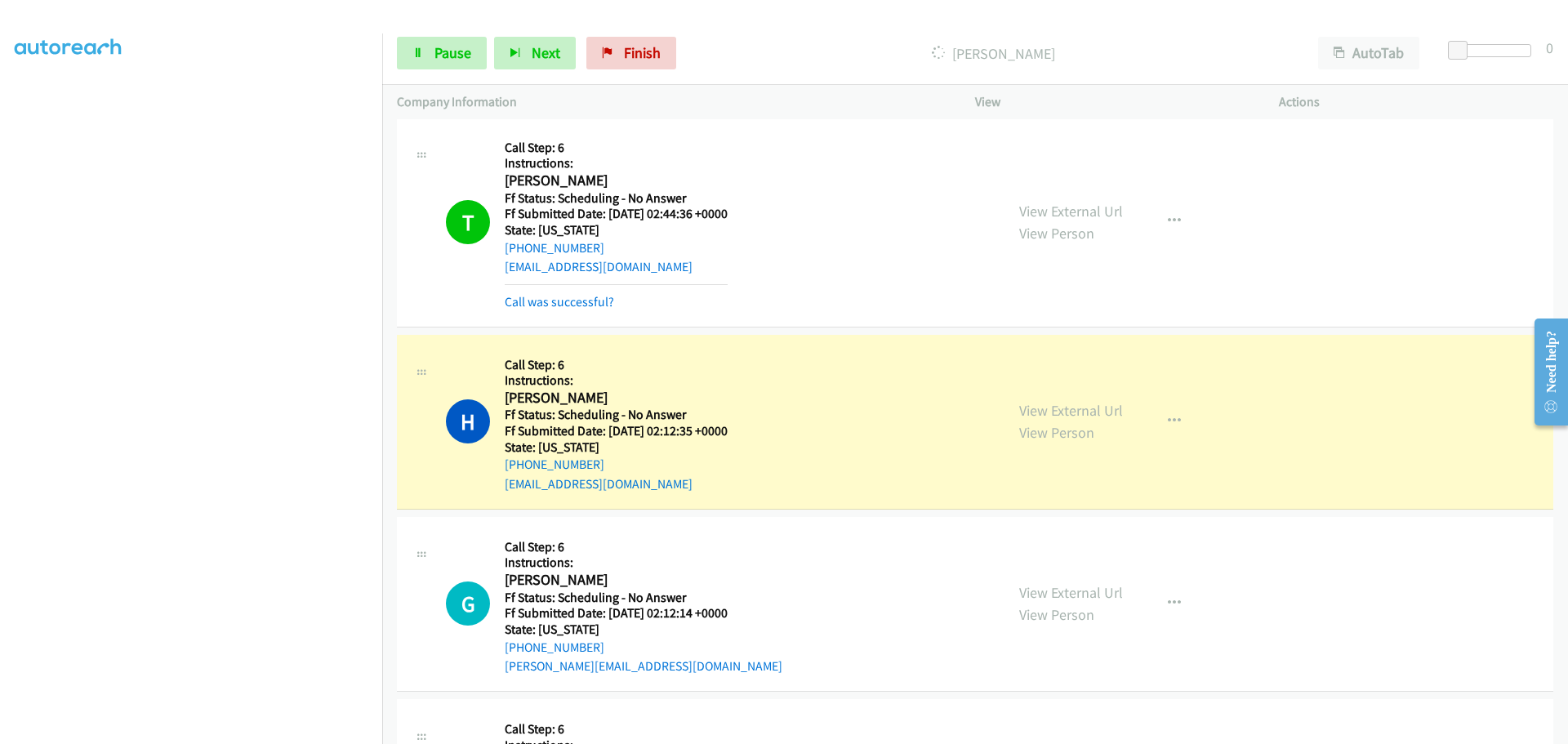
scroll to position [3300, 0]
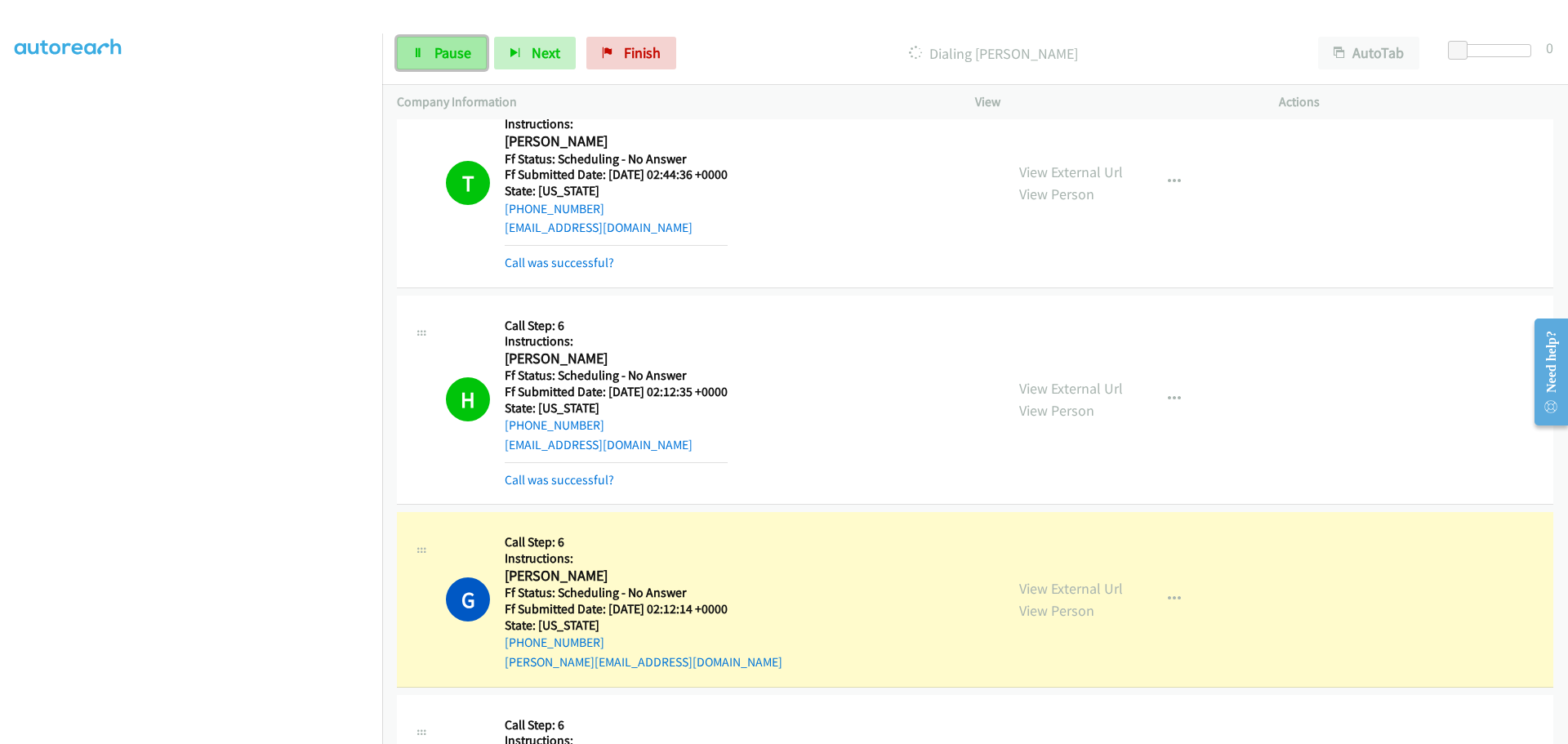
click at [437, 58] on span "Pause" at bounding box center [453, 52] width 37 height 19
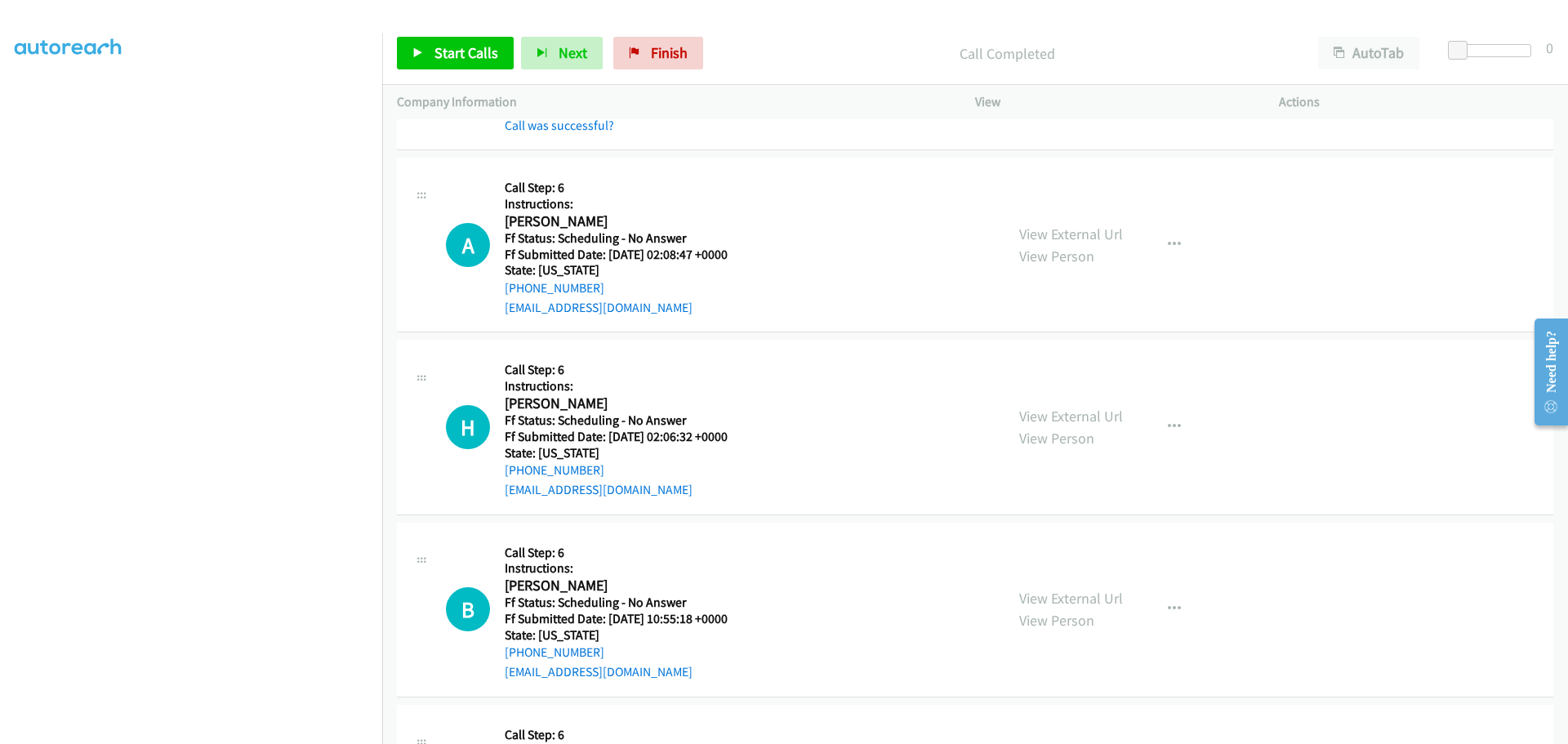
scroll to position [3790, 0]
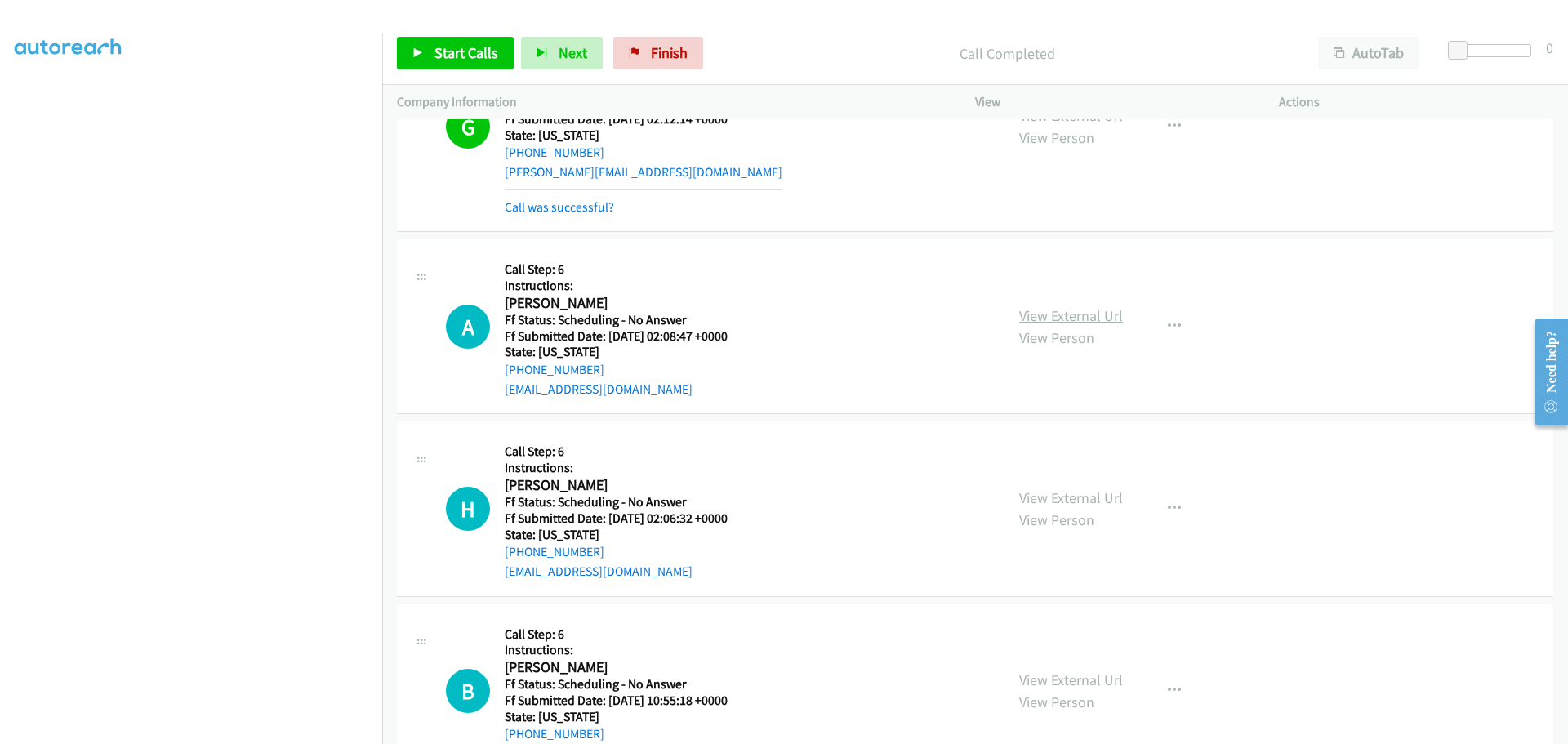
click at [1032, 311] on link "View External Url" at bounding box center [1071, 315] width 103 height 19
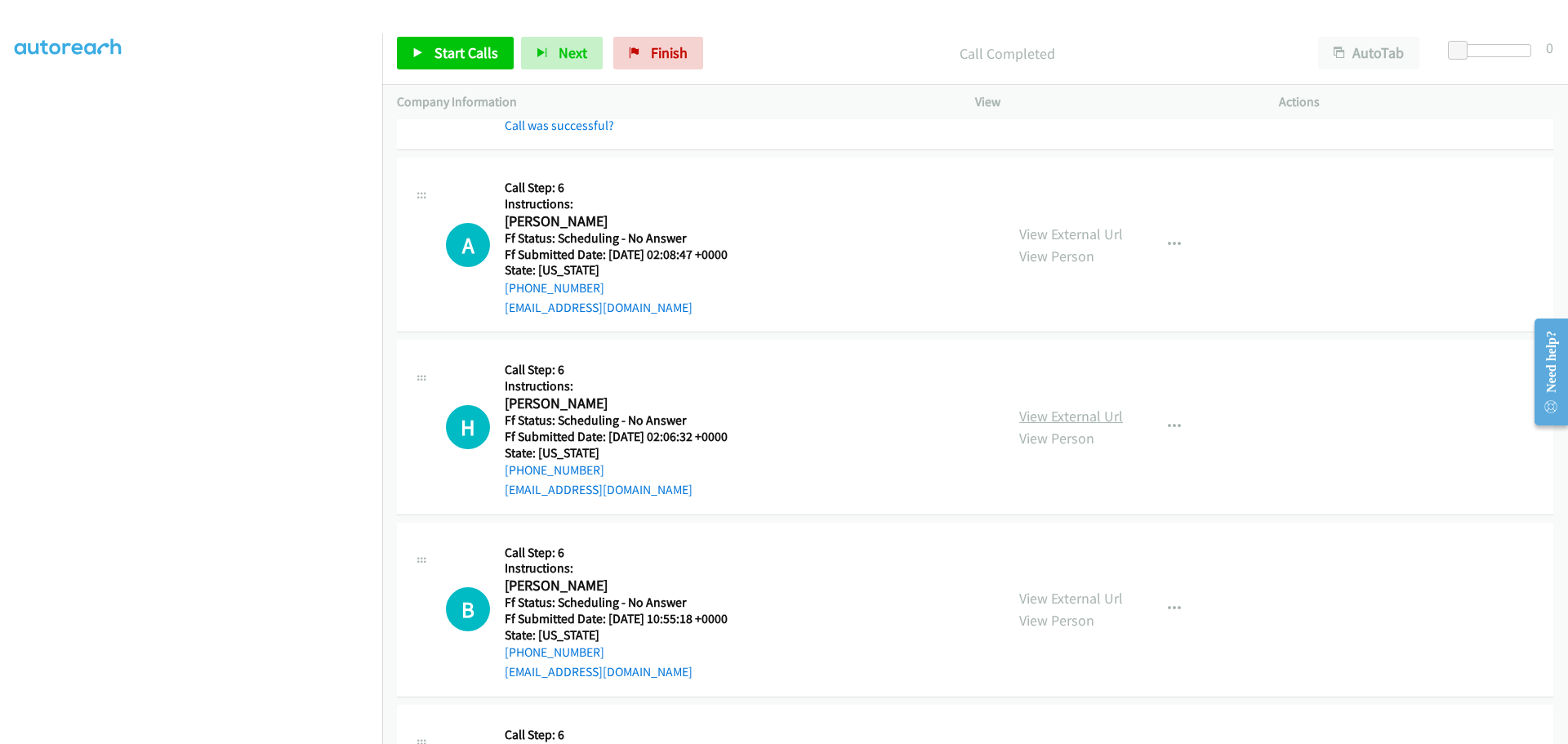
click at [1044, 425] on link "View External Url" at bounding box center [1071, 415] width 103 height 19
click at [1045, 598] on link "View External Url" at bounding box center [1071, 598] width 103 height 19
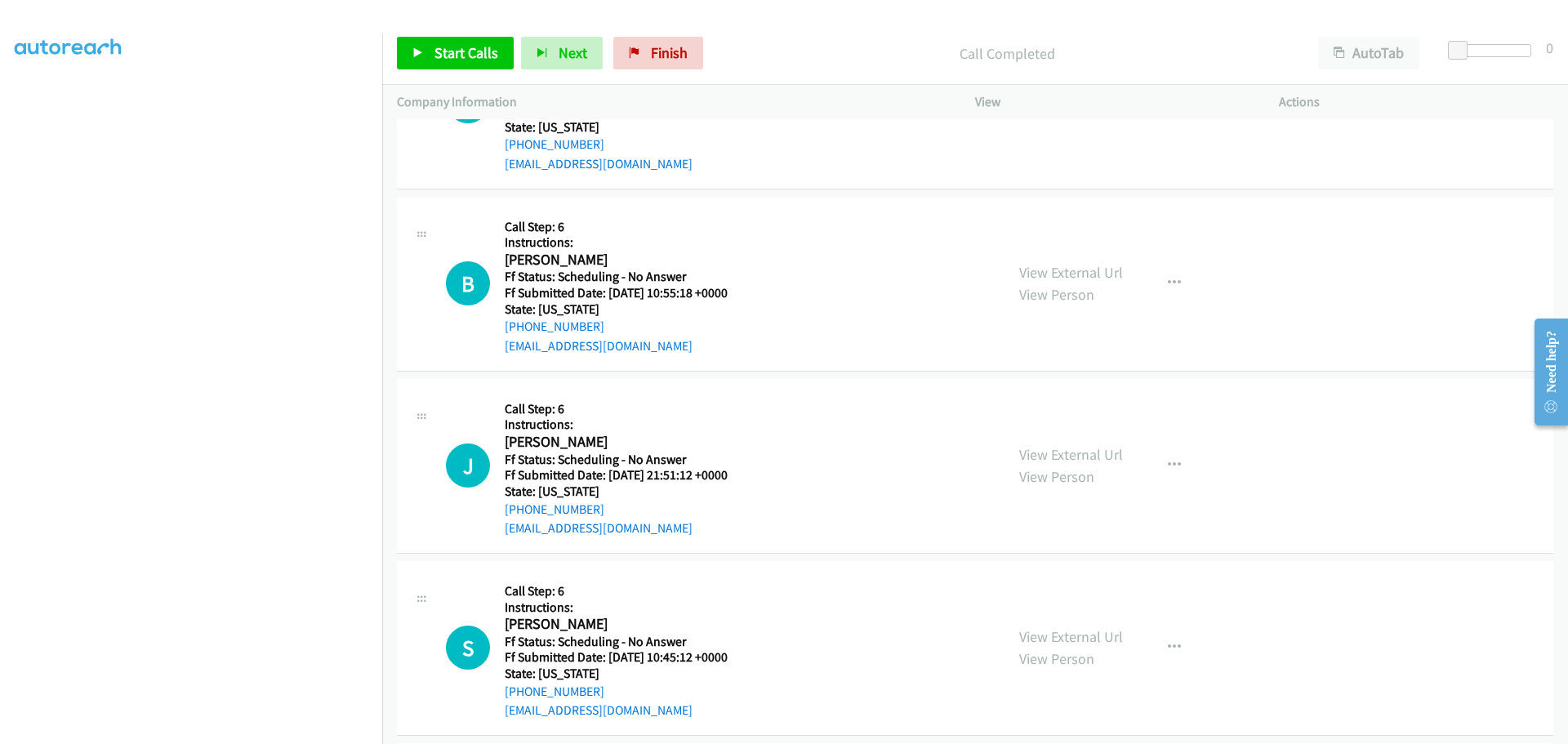
scroll to position [4198, 0]
click at [1022, 446] on link "View External Url" at bounding box center [1071, 453] width 103 height 19
click at [488, 57] on span "Start Calls" at bounding box center [466, 52] width 63 height 19
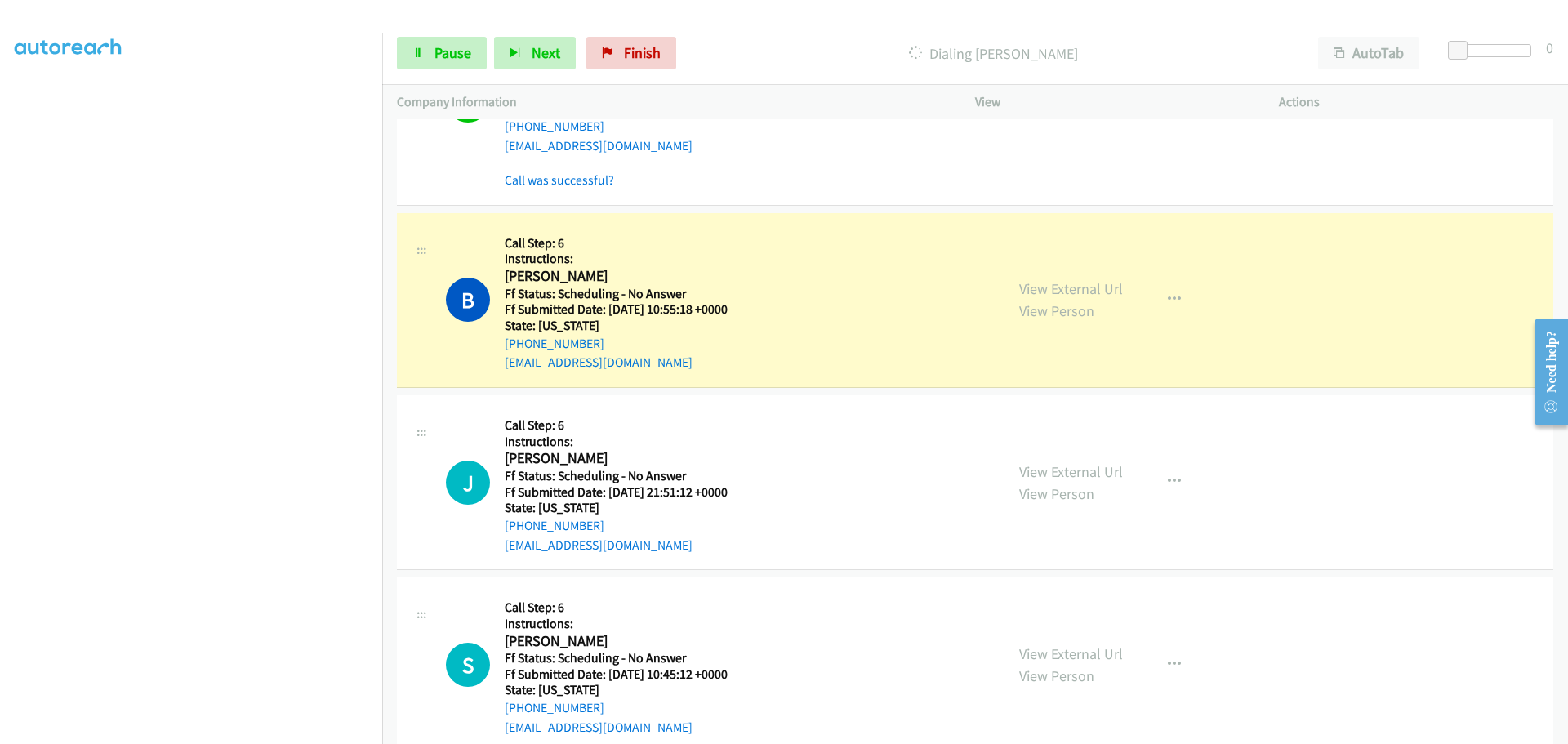
scroll to position [172, 0]
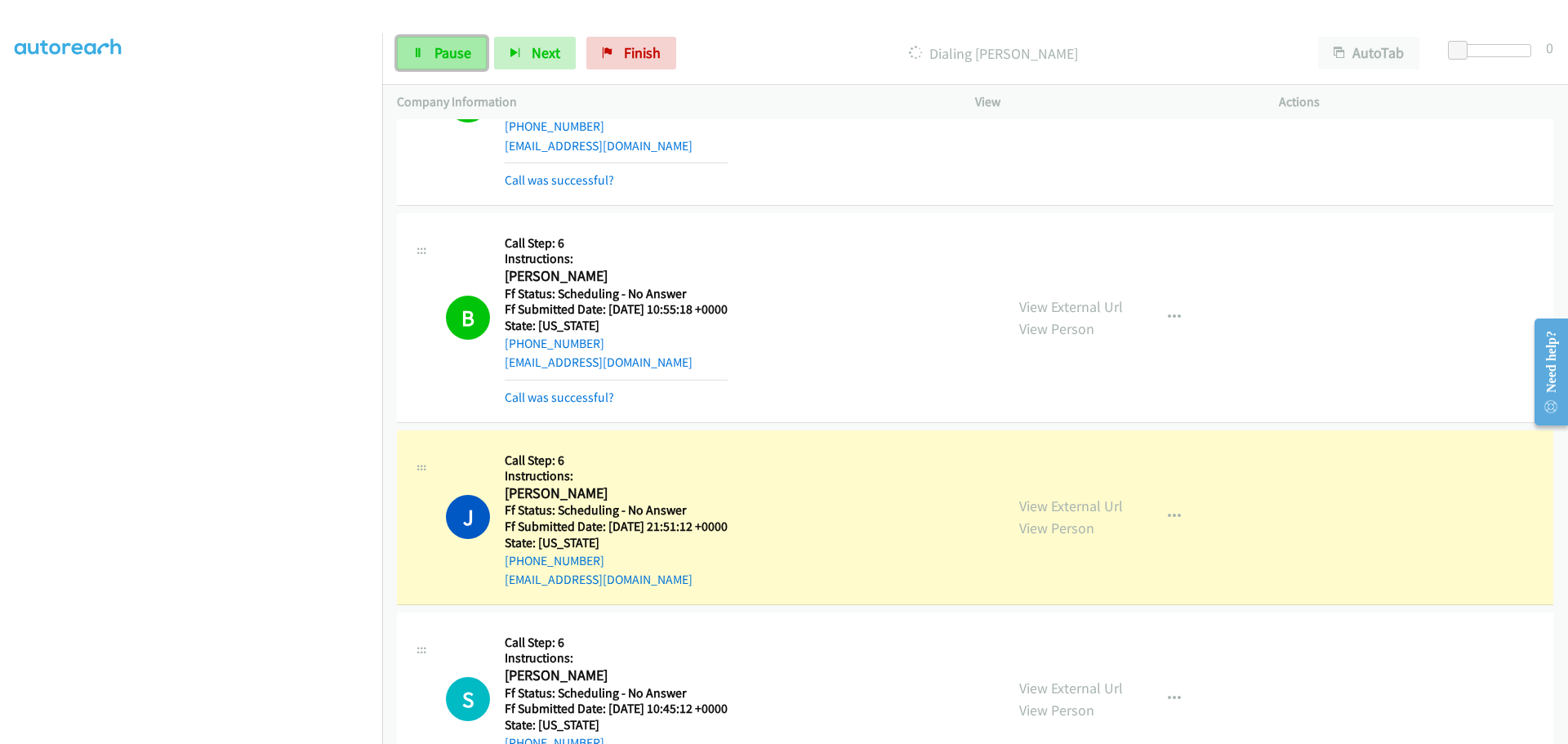
click at [469, 64] on link "Pause" at bounding box center [441, 53] width 90 height 32
